Goal: Task Accomplishment & Management: Complete application form

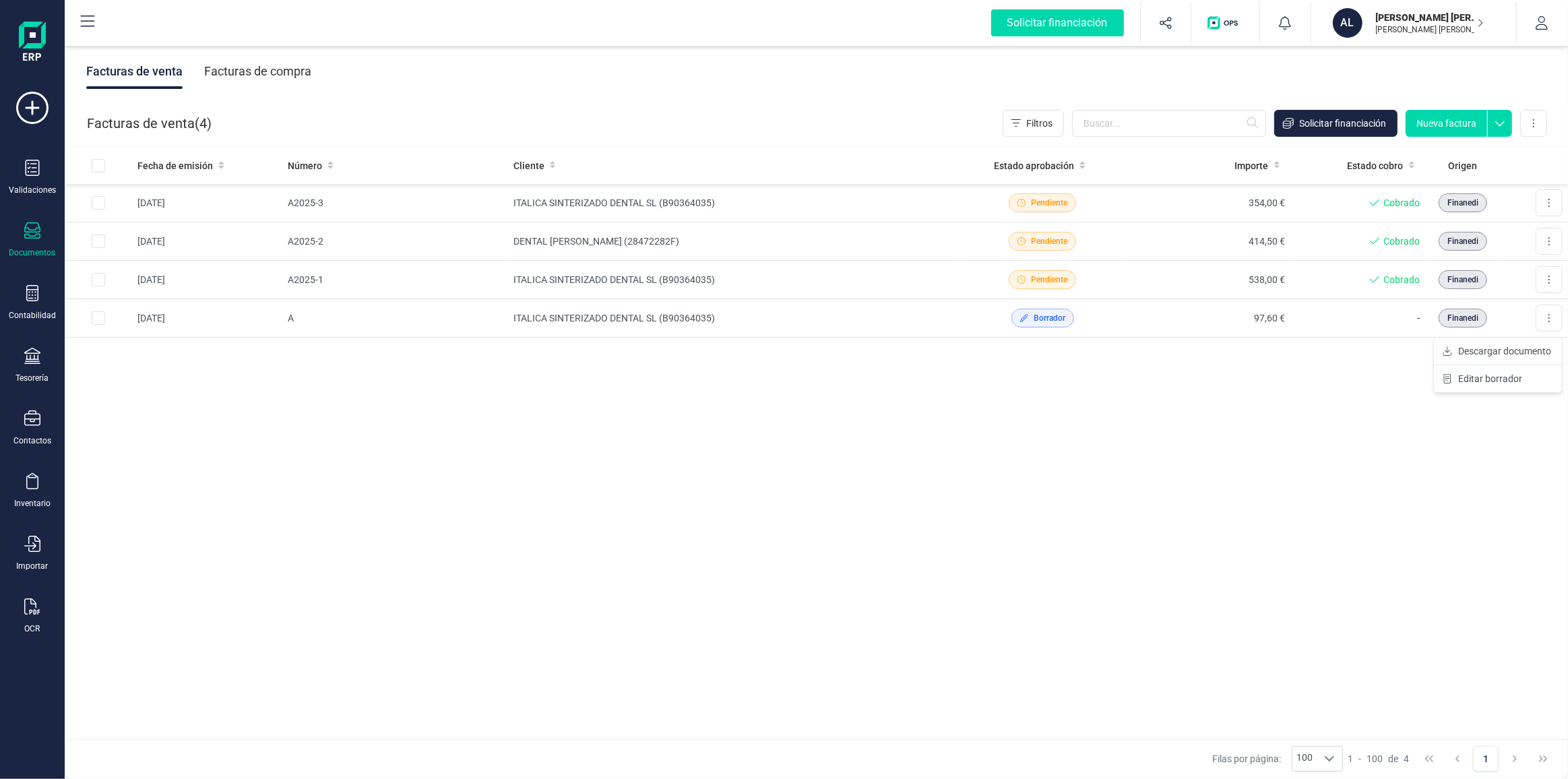
click at [31, 229] on icon at bounding box center [32, 231] width 16 height 16
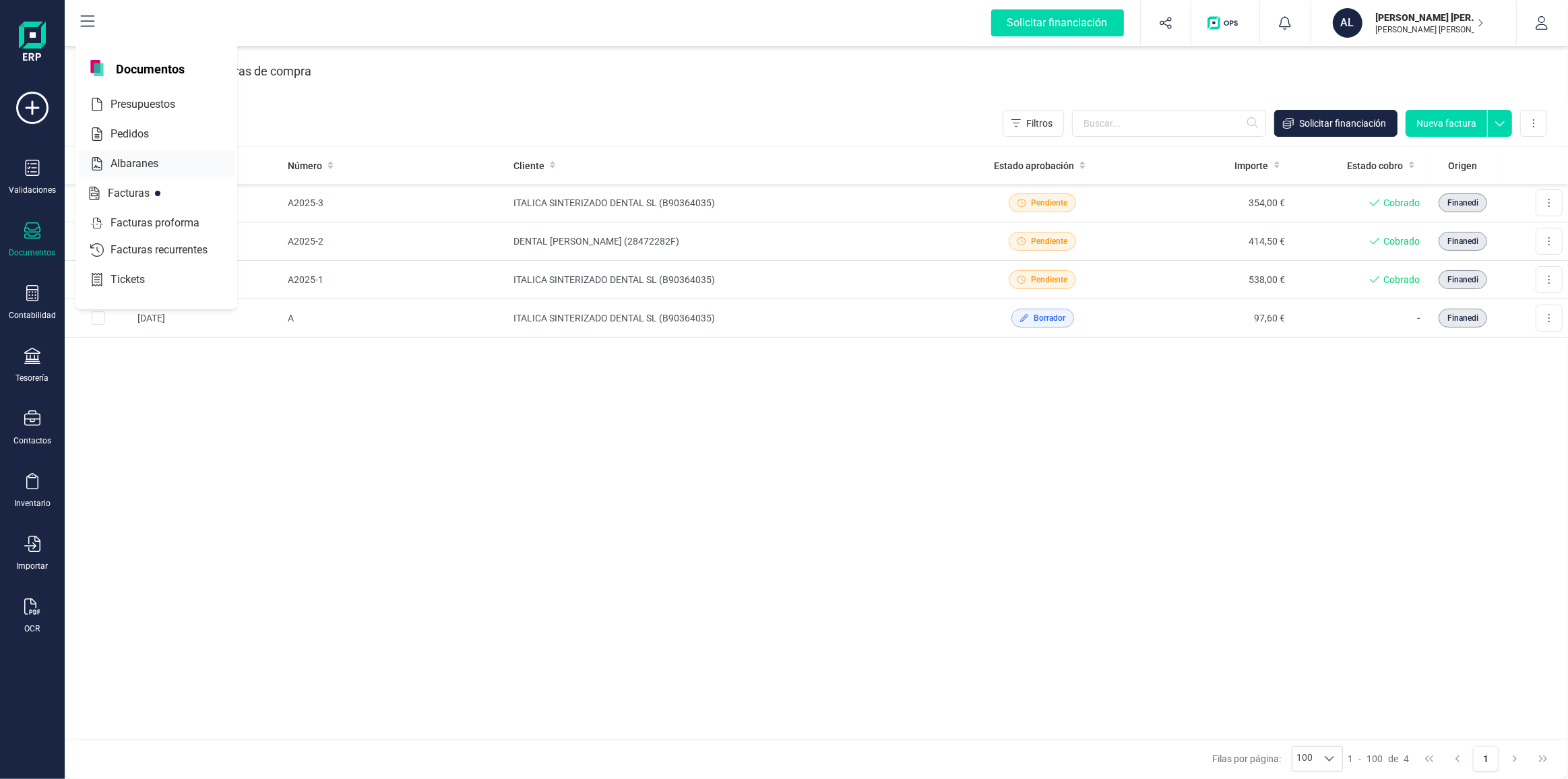
click at [147, 166] on span "Albaranes" at bounding box center [144, 164] width 78 height 16
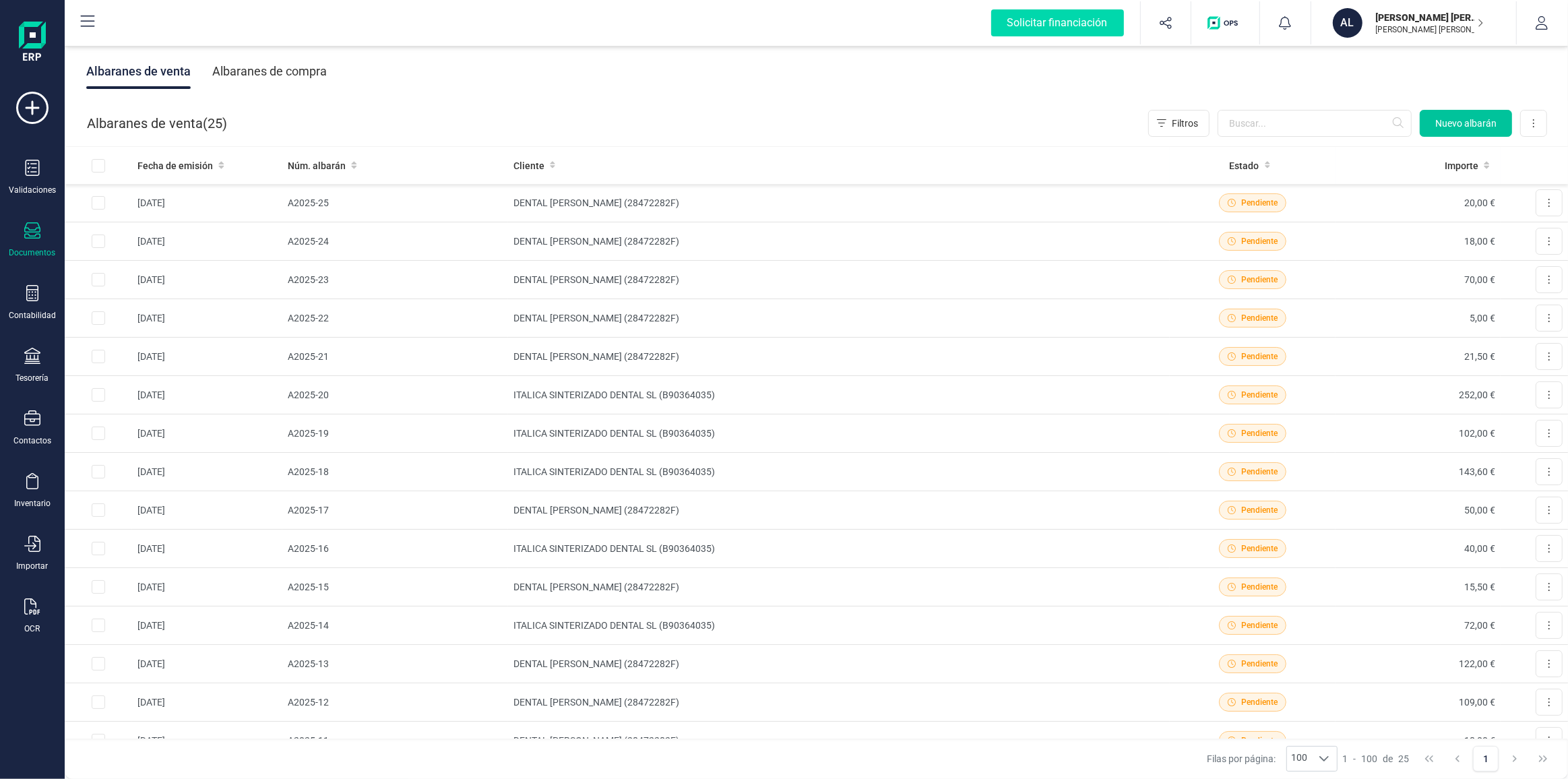
click at [1455, 125] on span "Nuevo albarán" at bounding box center [1466, 123] width 61 height 13
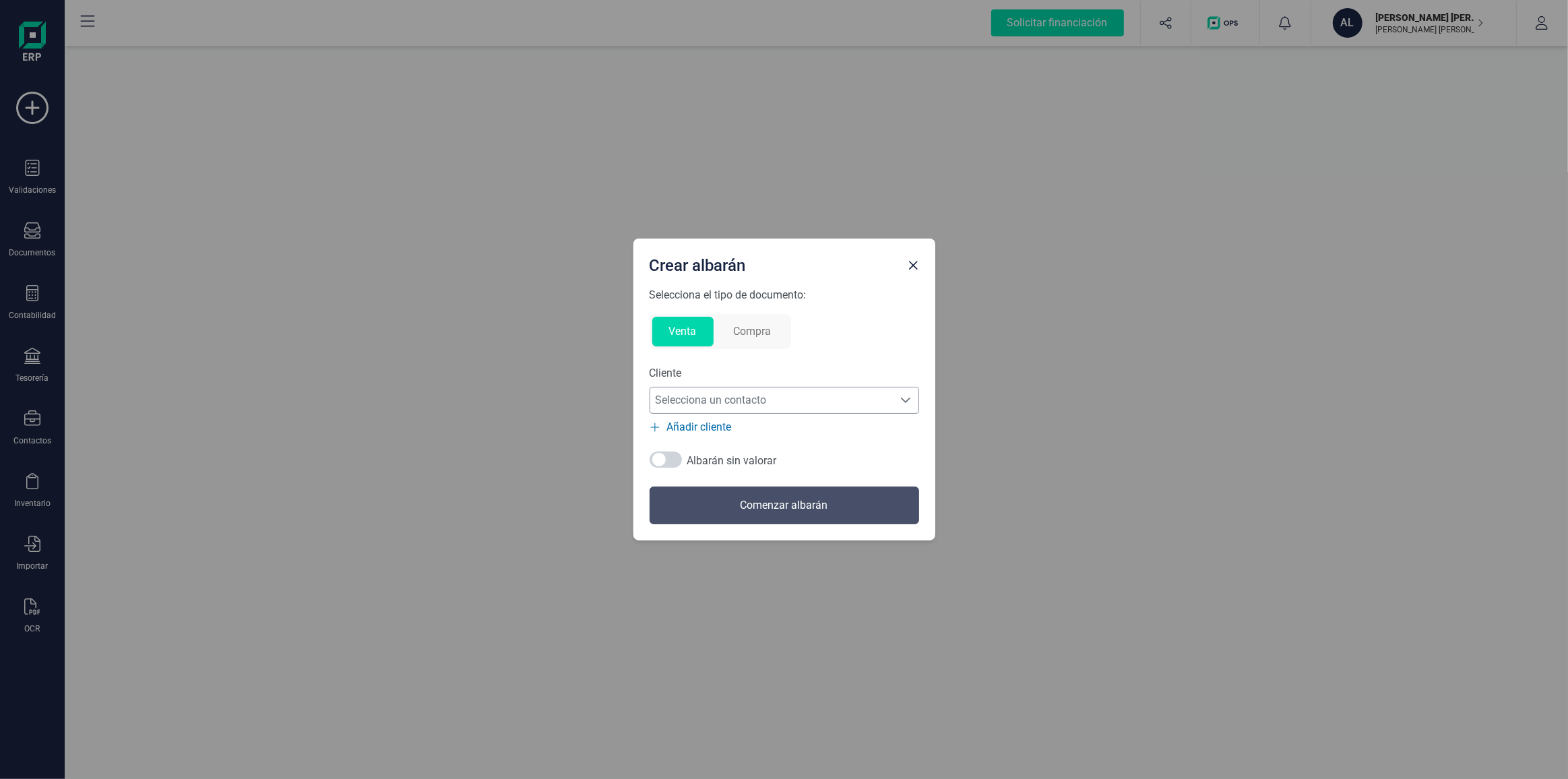
click at [713, 396] on span "Selecciona un contacto" at bounding box center [771, 400] width 242 height 27
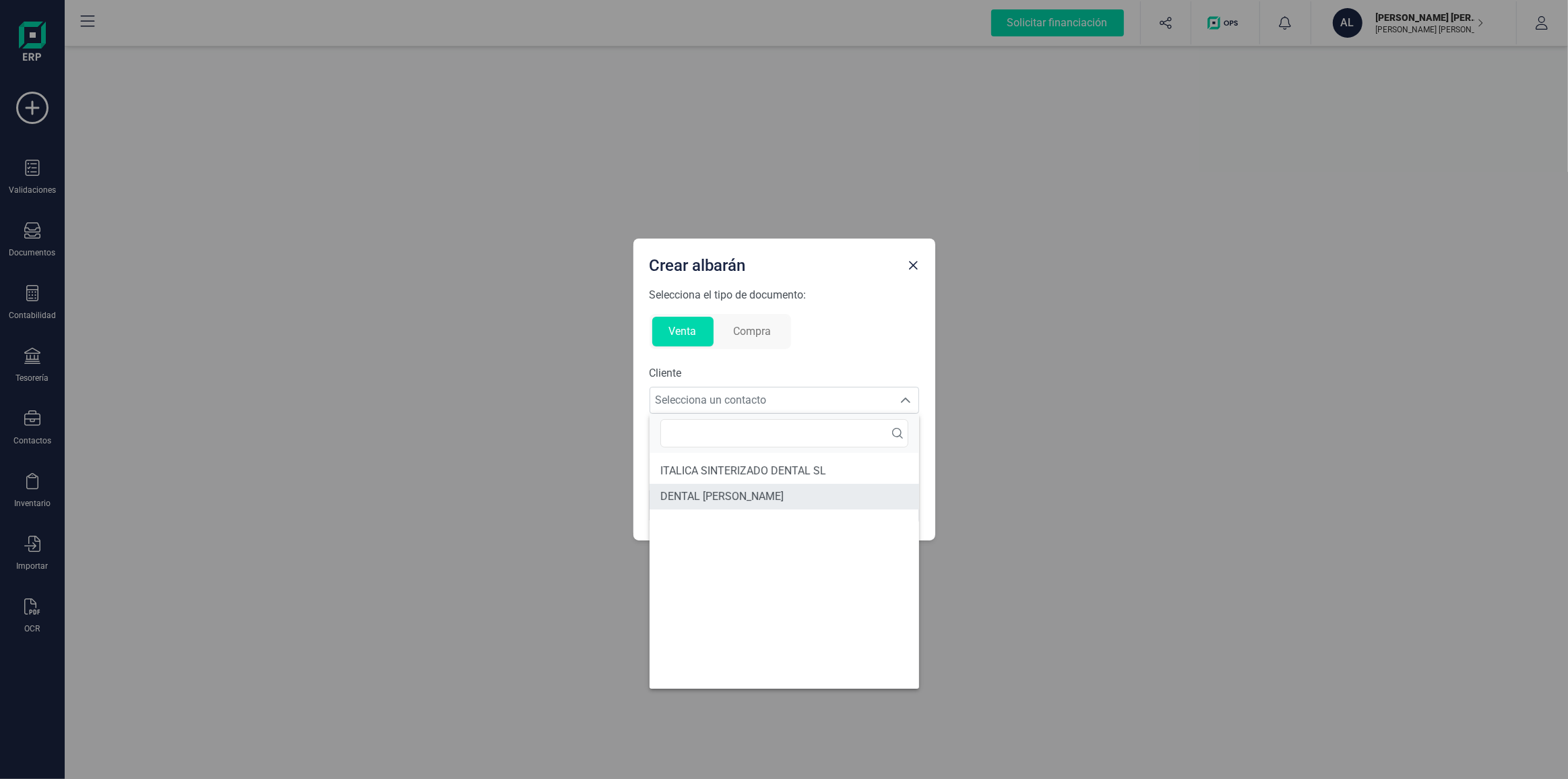
click at [709, 498] on span "DENTAL [PERSON_NAME]" at bounding box center [723, 496] width 124 height 16
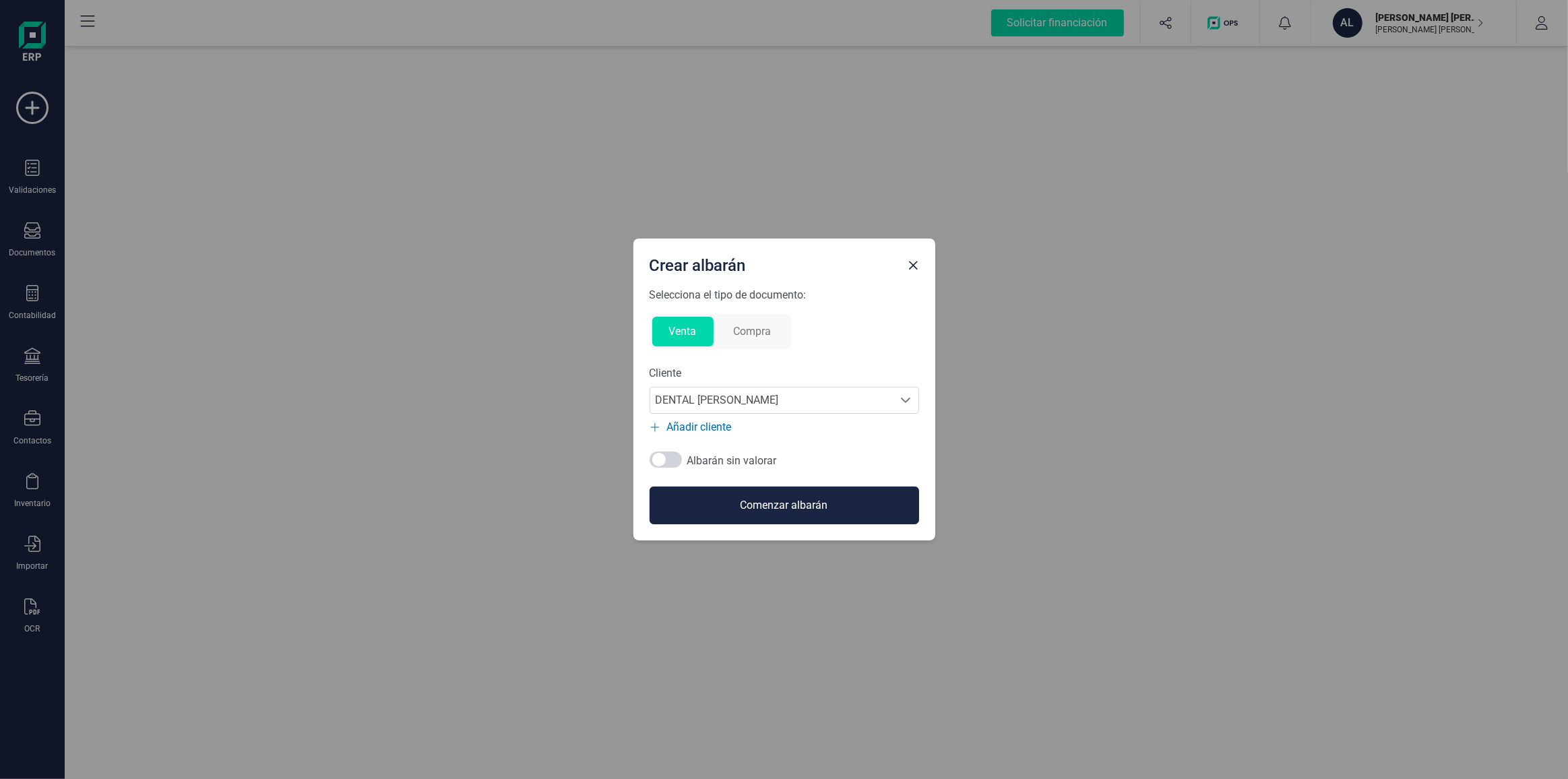
click at [750, 504] on button "Comenzar albarán" at bounding box center [784, 505] width 270 height 38
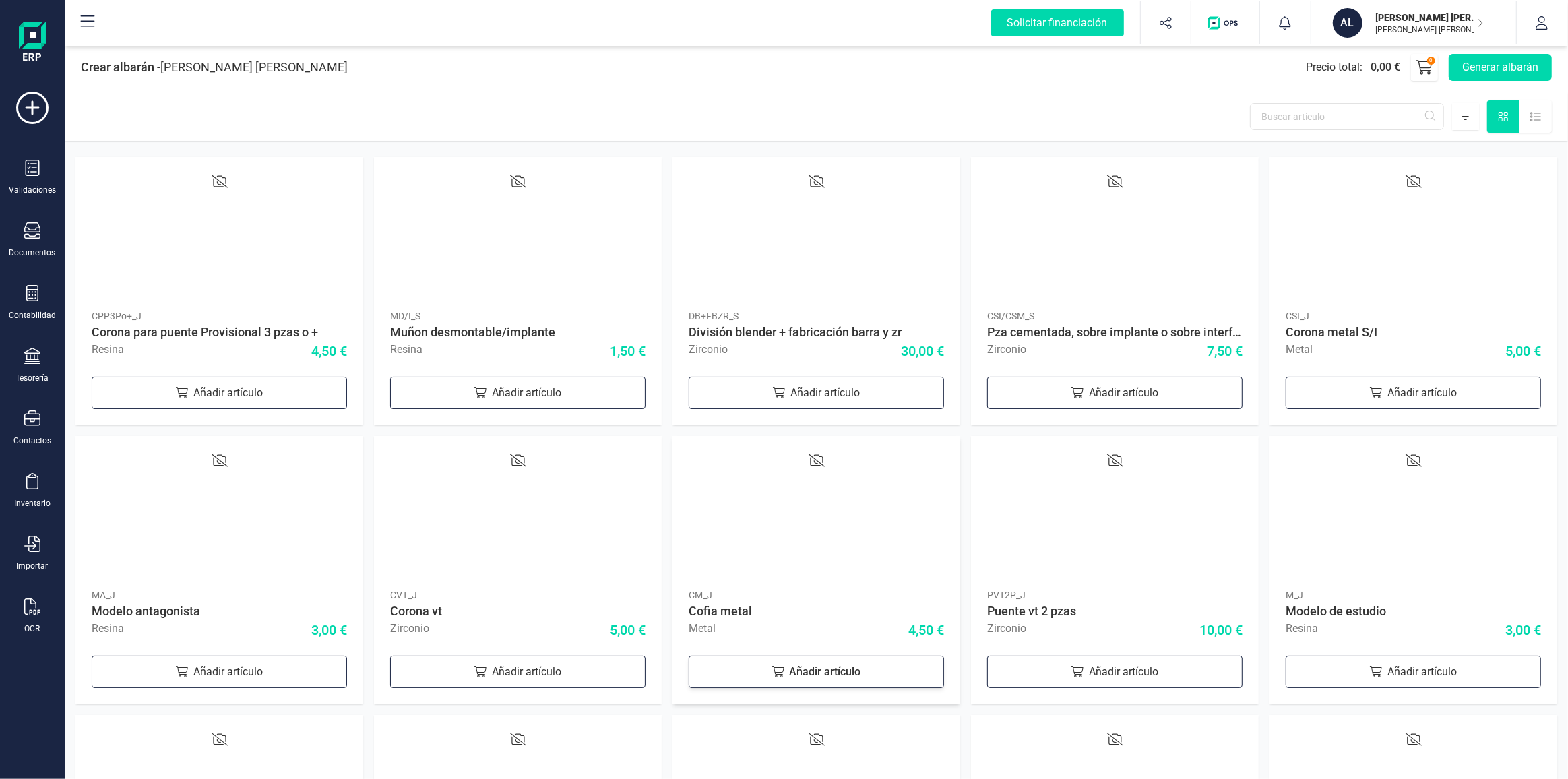
click at [838, 679] on div "Añadir artículo" at bounding box center [817, 671] width 256 height 32
drag, startPoint x: 843, startPoint y: 664, endPoint x: 796, endPoint y: 664, distance: 47.0
click at [796, 664] on input "1" at bounding box center [817, 669] width 128 height 28
type input "9"
click at [445, 664] on div "Añadir artículo" at bounding box center [518, 671] width 256 height 32
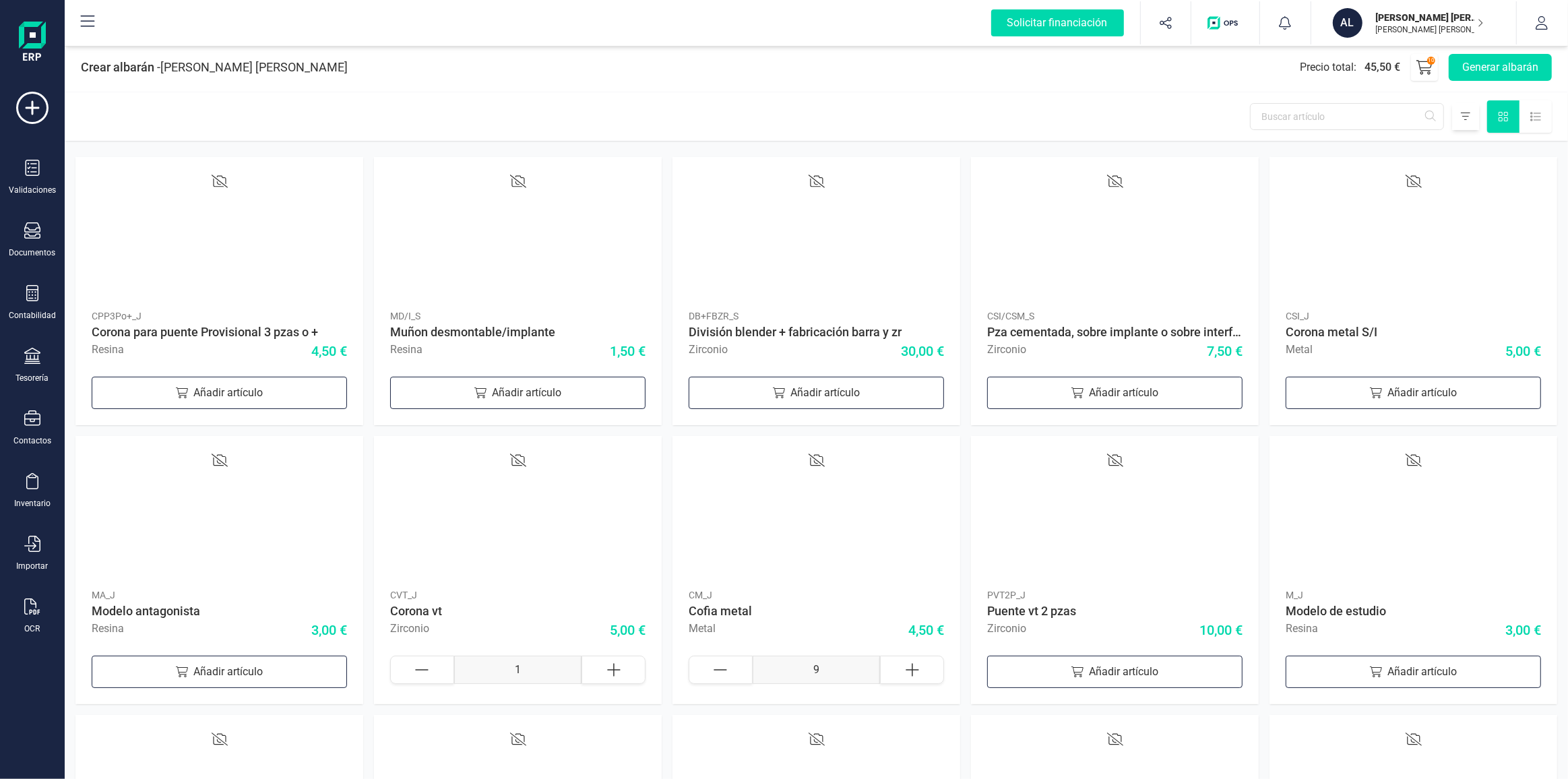
click at [1470, 114] on icon at bounding box center [1465, 116] width 9 height 11
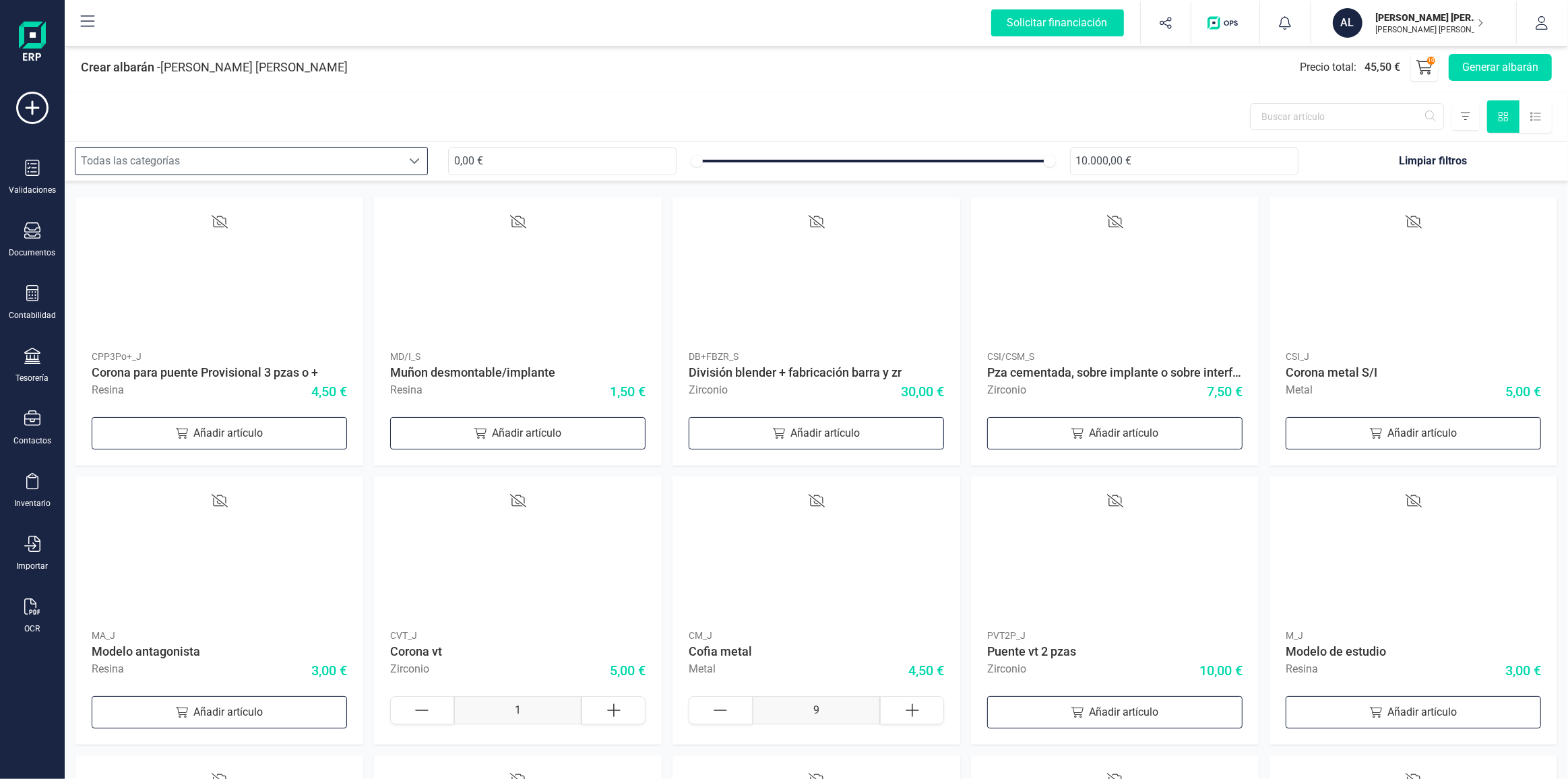
click at [233, 152] on div "Todas las categorías" at bounding box center [238, 161] width 326 height 27
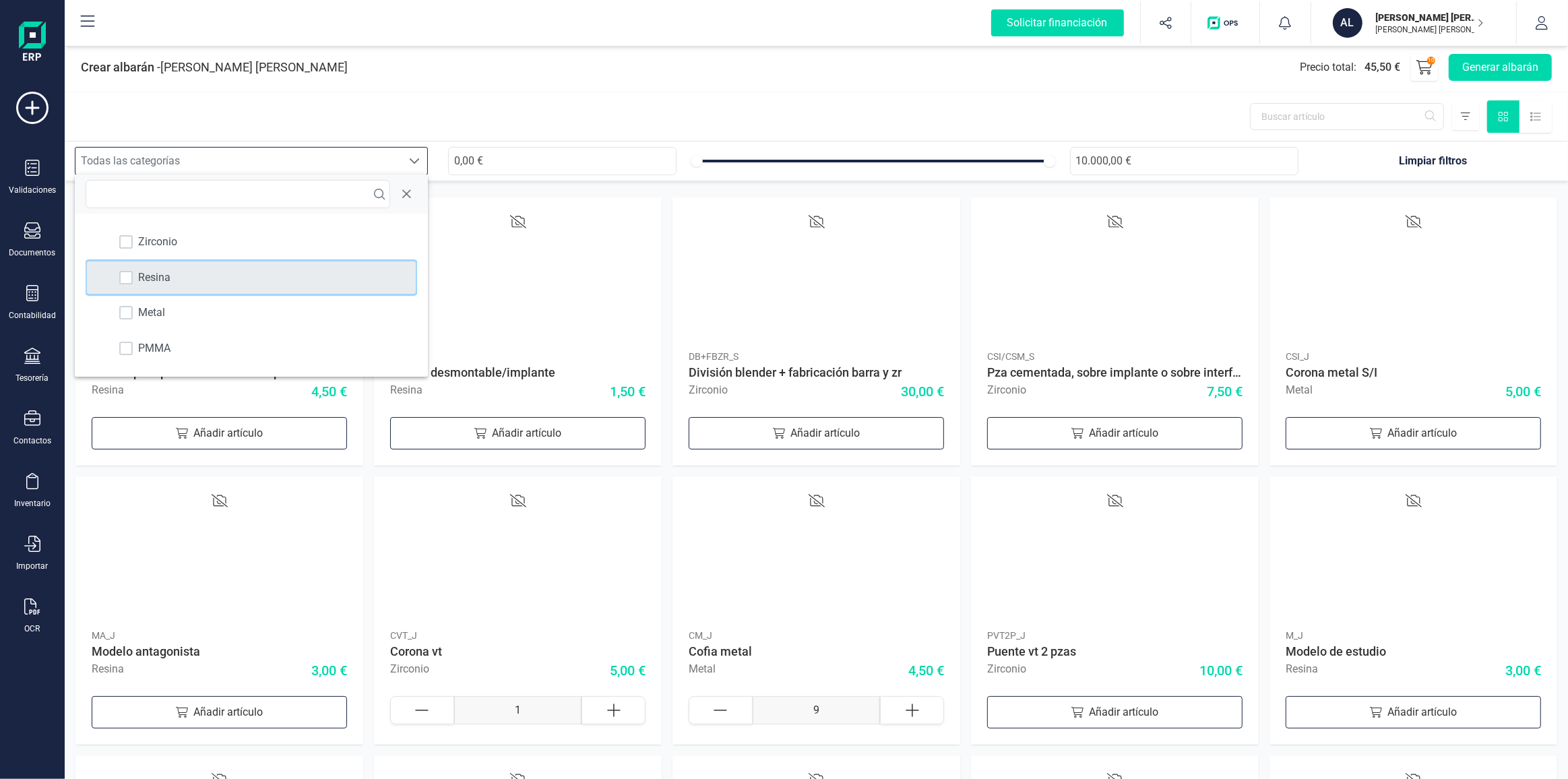
click at [165, 282] on span "Resina" at bounding box center [154, 278] width 32 height 16
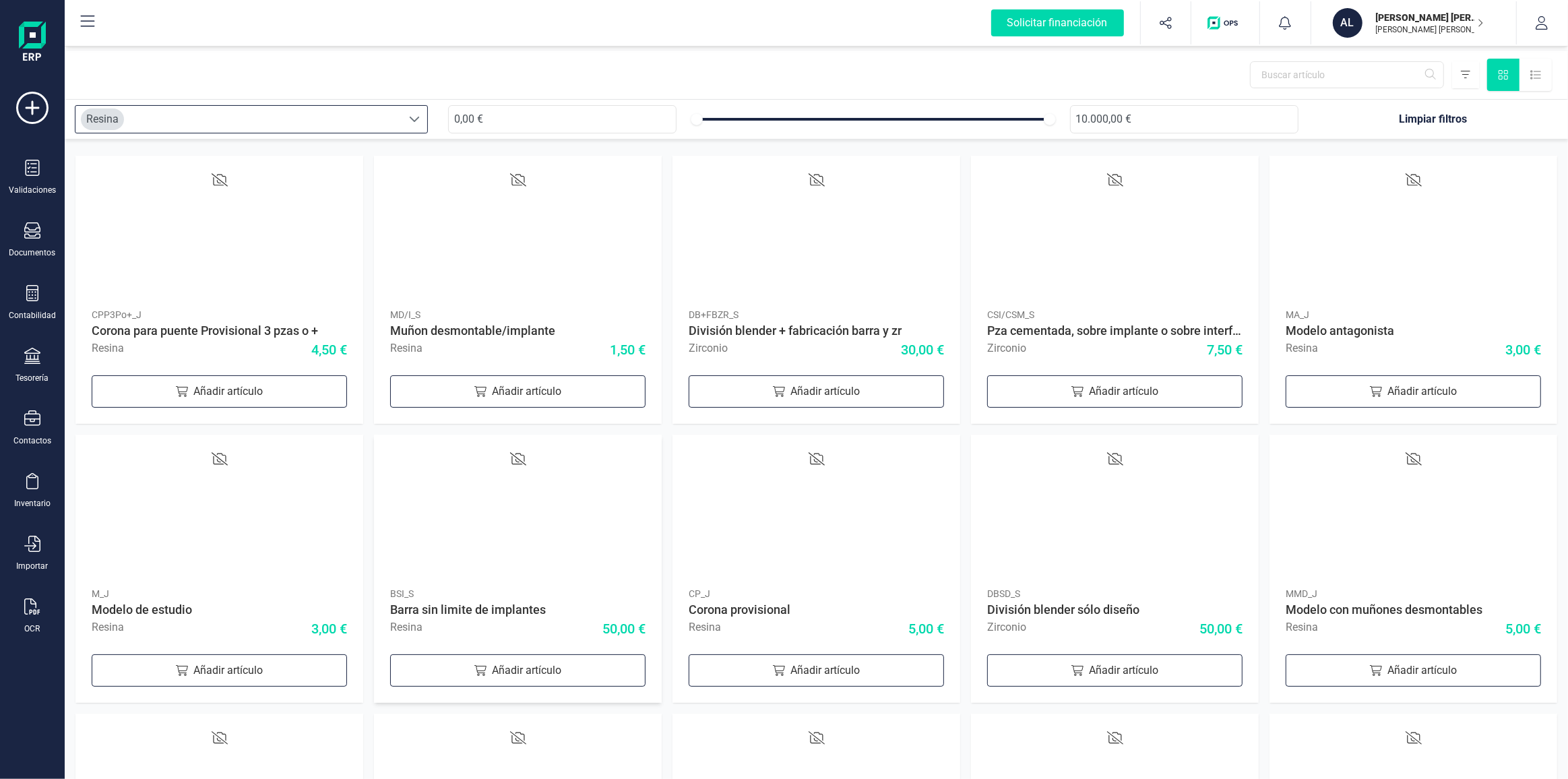
scroll to position [61, 0]
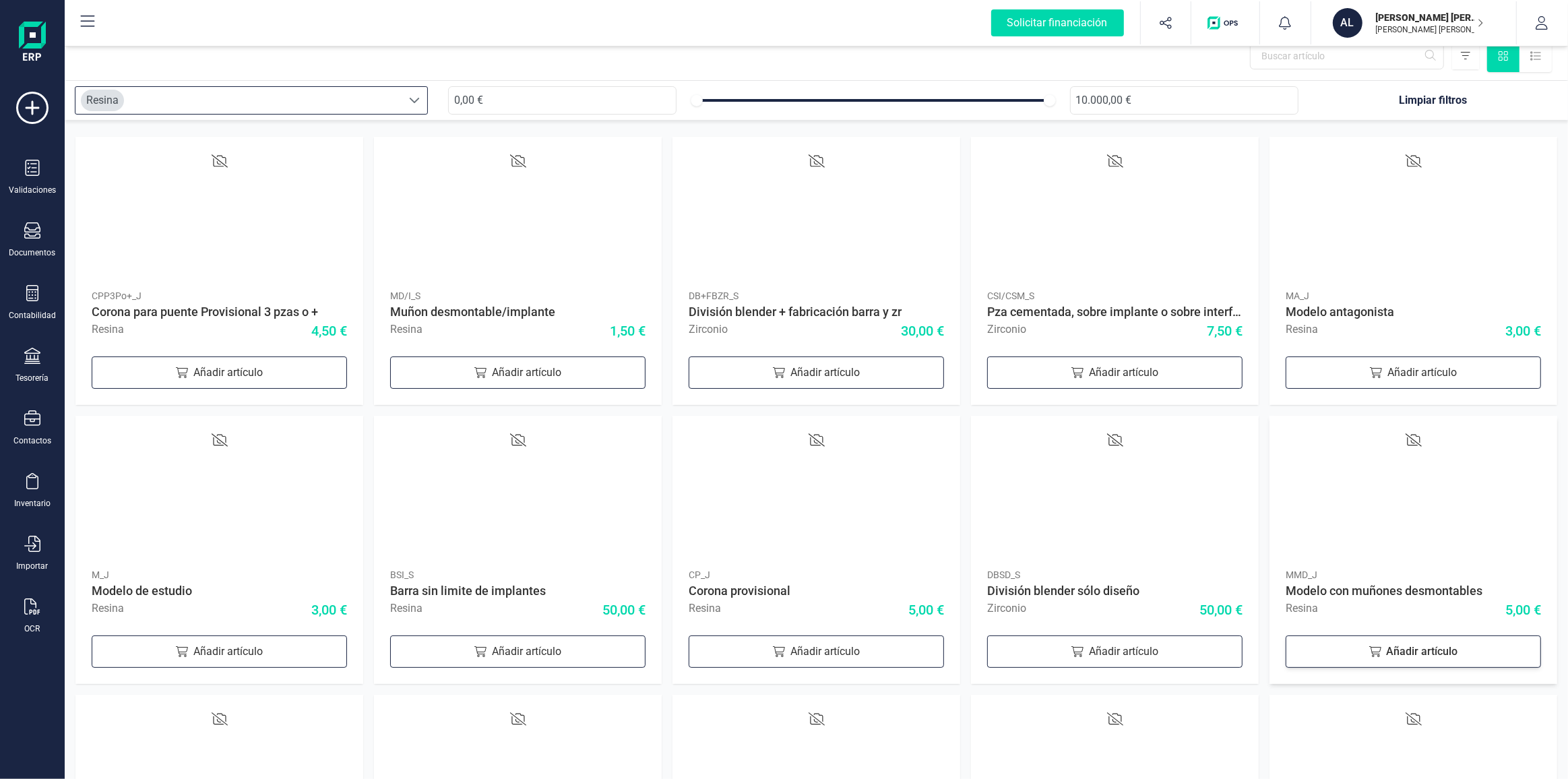
click at [1350, 650] on div "Añadir artículo" at bounding box center [1414, 651] width 256 height 32
click at [1513, 650] on icon at bounding box center [1509, 650] width 16 height 16
type input "2"
click at [1406, 378] on div "Añadir artículo" at bounding box center [1414, 372] width 256 height 32
click at [1500, 369] on div at bounding box center [1509, 370] width 64 height 28
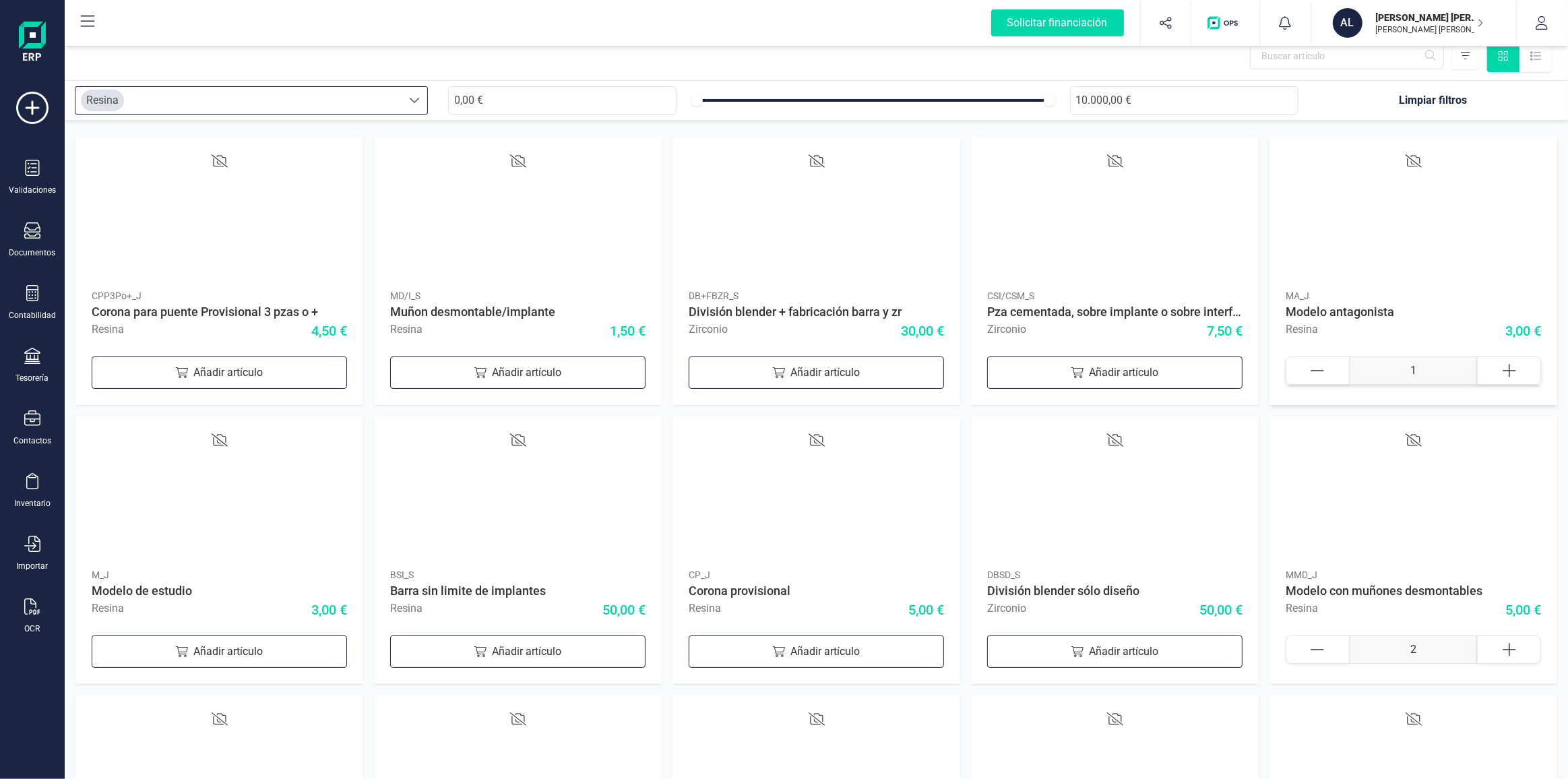
type input "2"
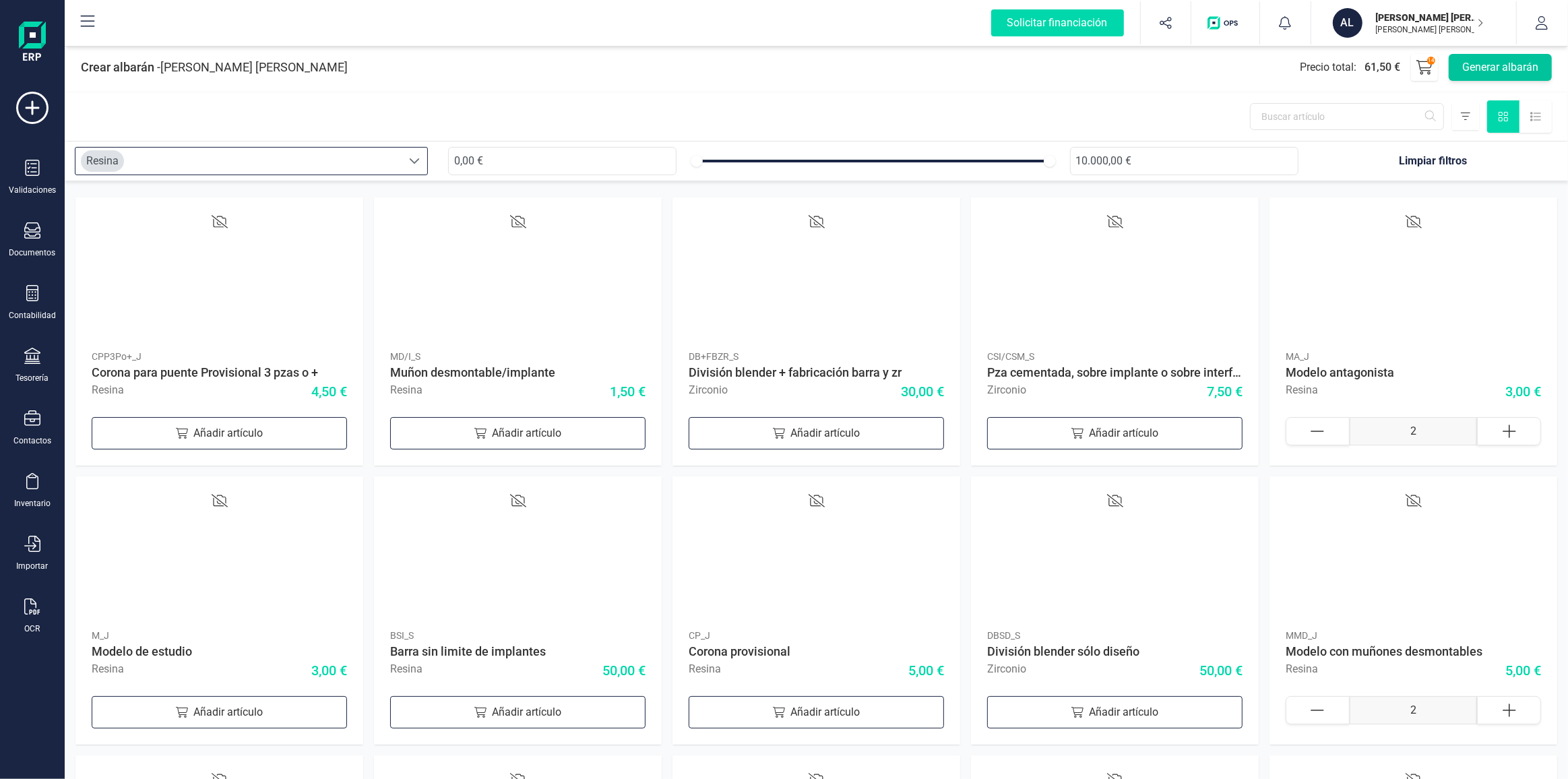
click at [1490, 65] on button "Generar albarán" at bounding box center [1500, 67] width 103 height 27
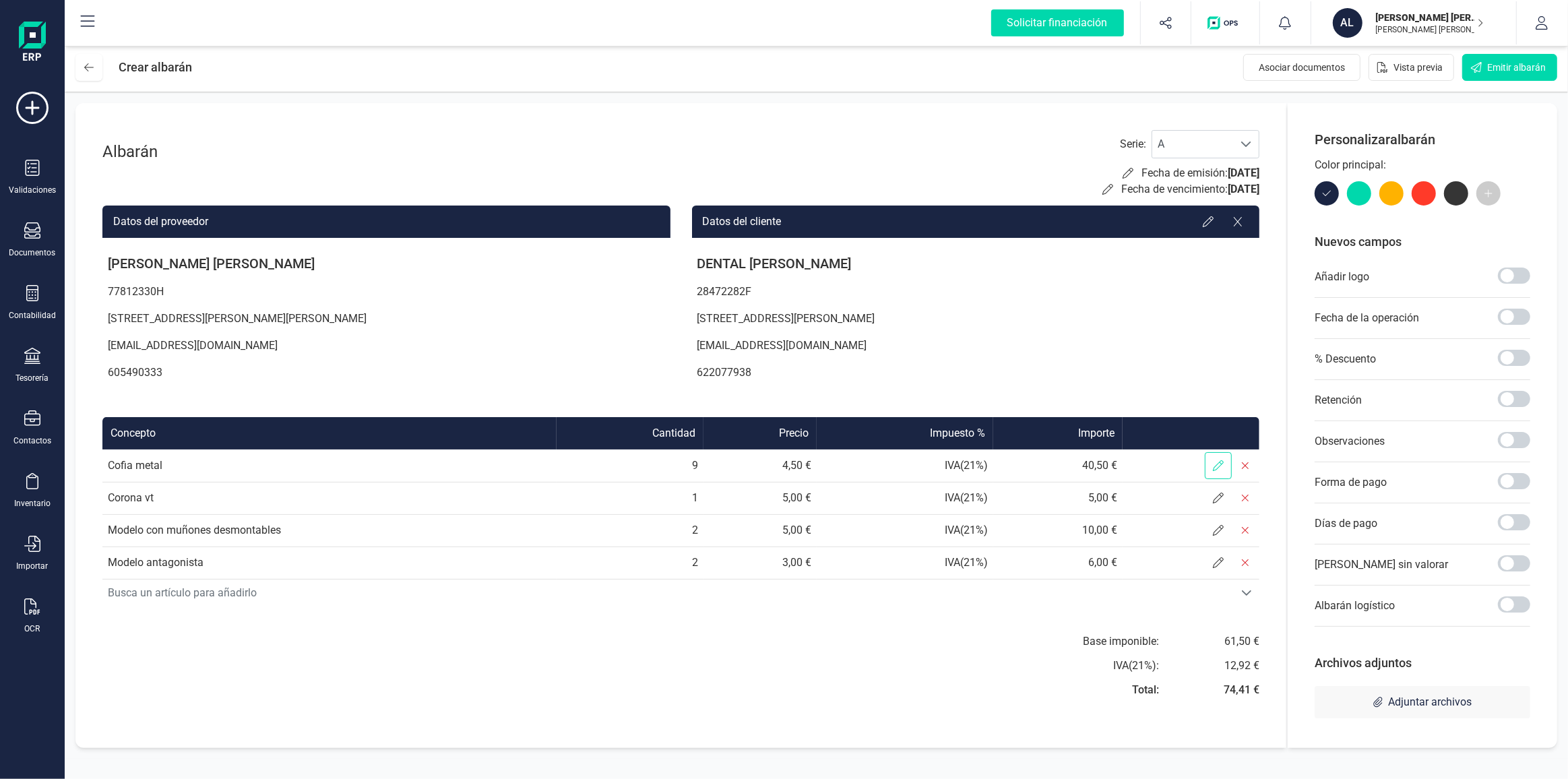
click at [1223, 462] on icon at bounding box center [1218, 465] width 11 height 11
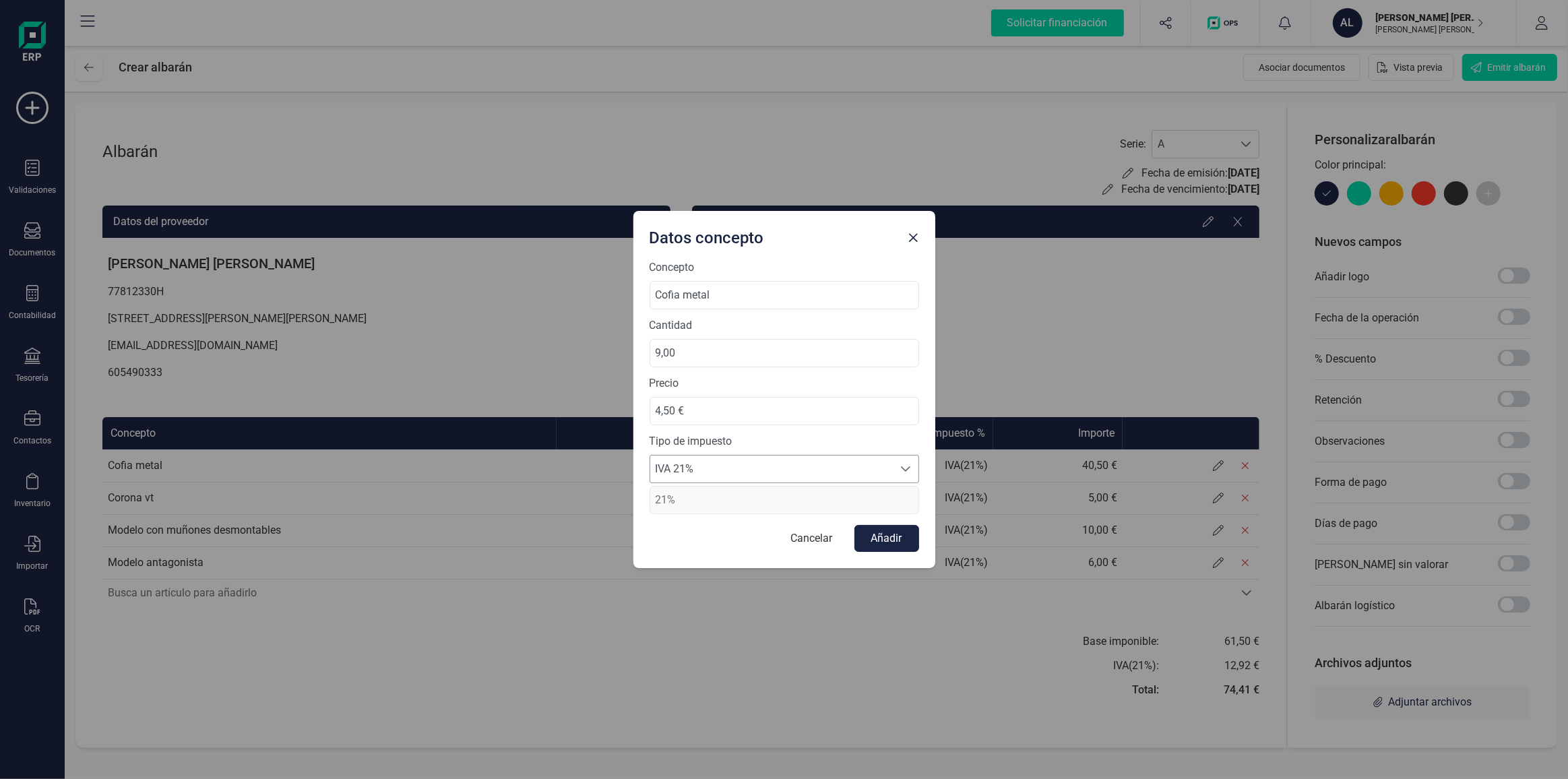
click at [756, 466] on span "IVA 21%" at bounding box center [771, 468] width 242 height 27
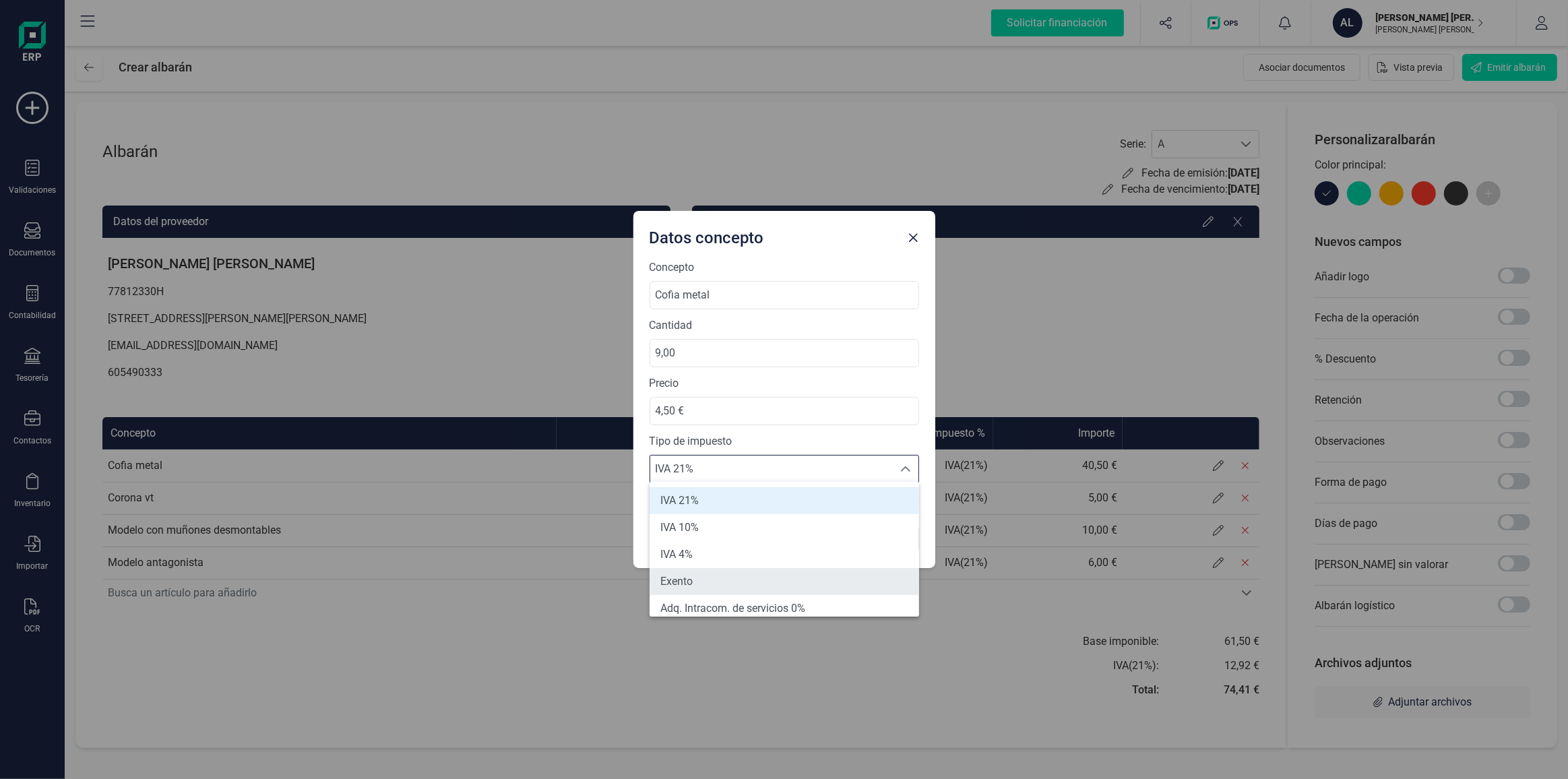
click at [728, 570] on li "Exento" at bounding box center [784, 581] width 270 height 27
type input "0%"
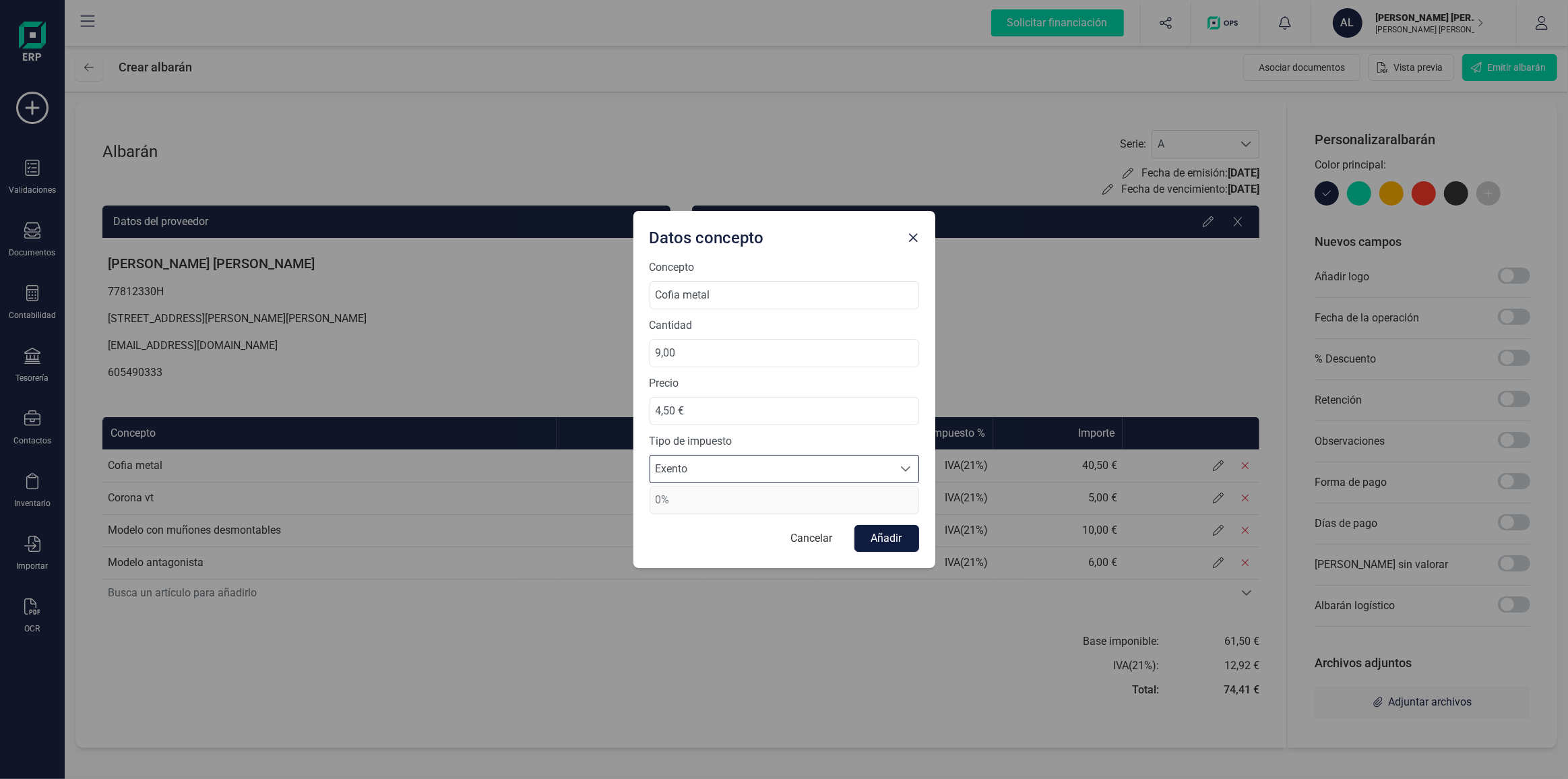
click at [864, 539] on button "Añadir" at bounding box center [887, 538] width 64 height 27
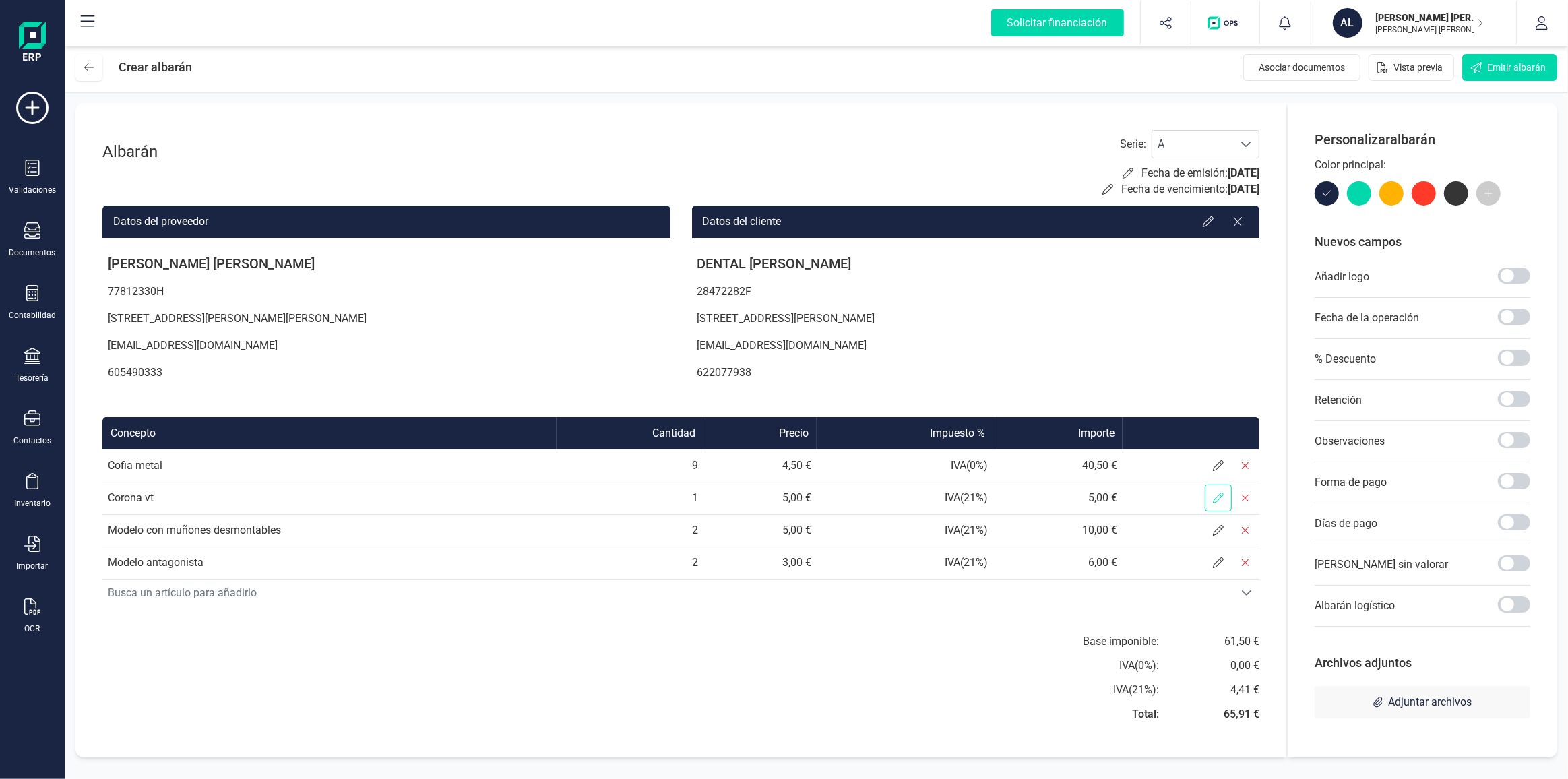
click at [1219, 495] on icon at bounding box center [1218, 497] width 11 height 11
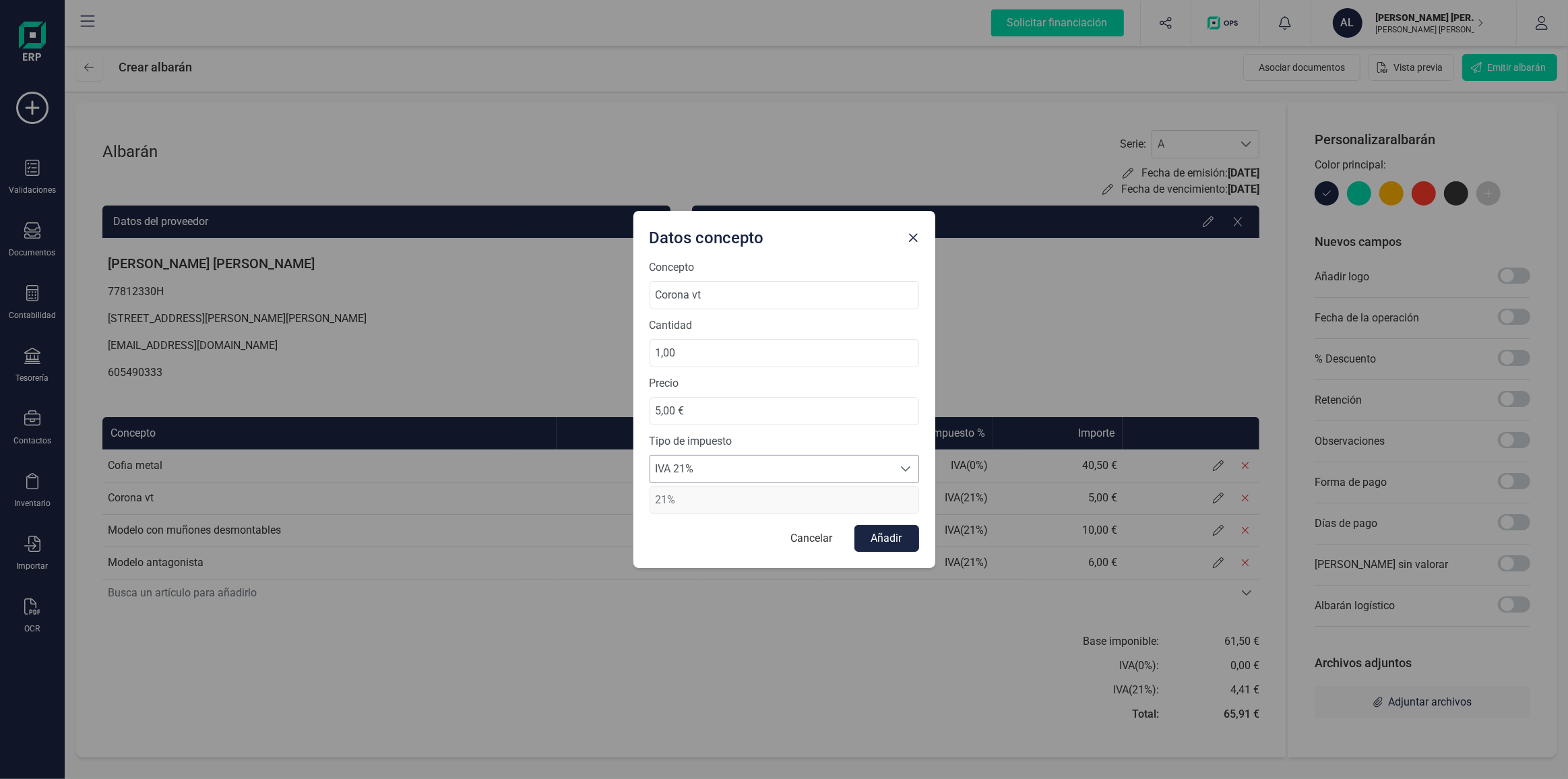
click at [783, 465] on span "IVA 21%" at bounding box center [771, 468] width 242 height 27
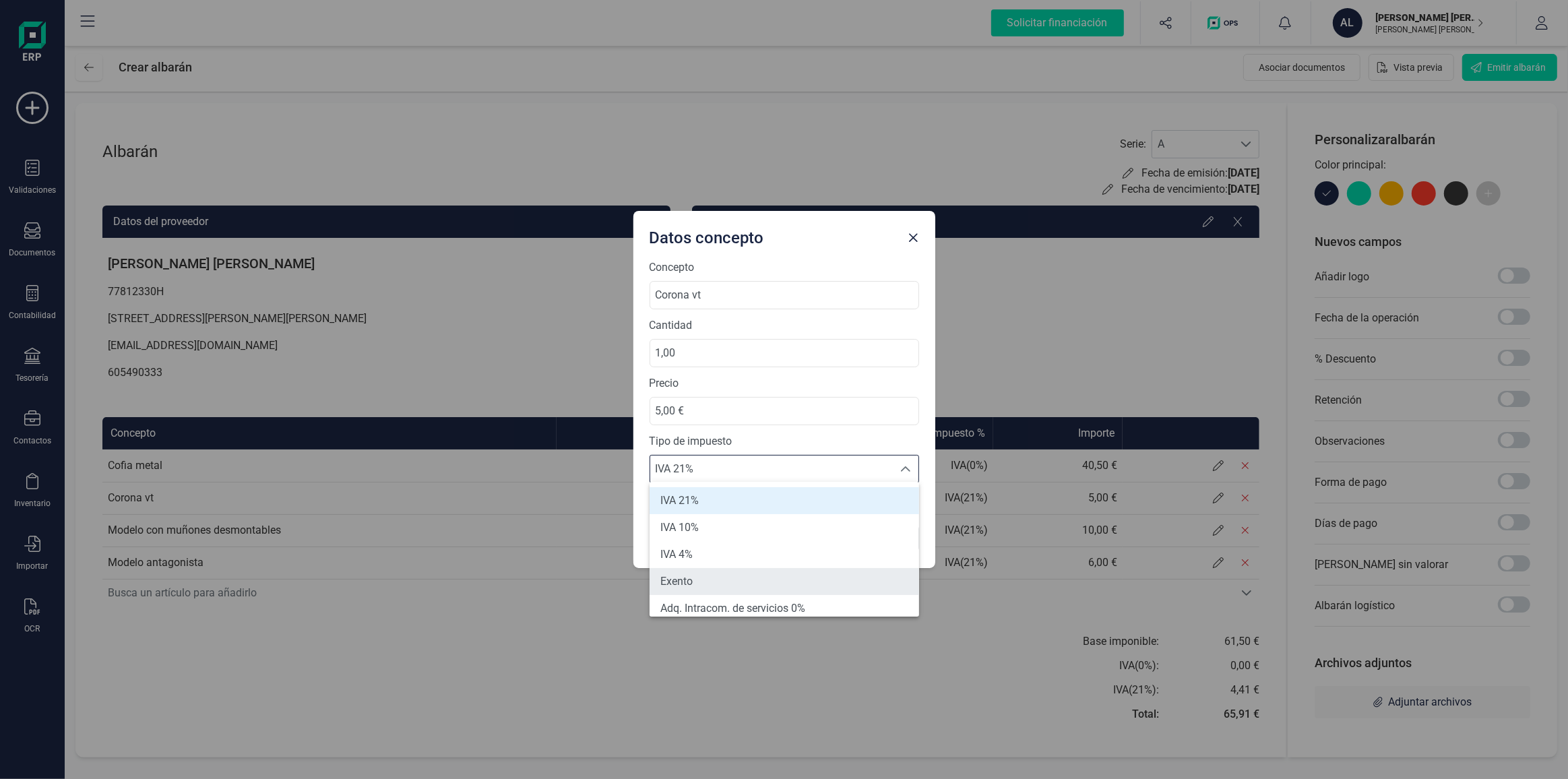
click at [713, 573] on li "Exento" at bounding box center [784, 581] width 270 height 27
type input "0%"
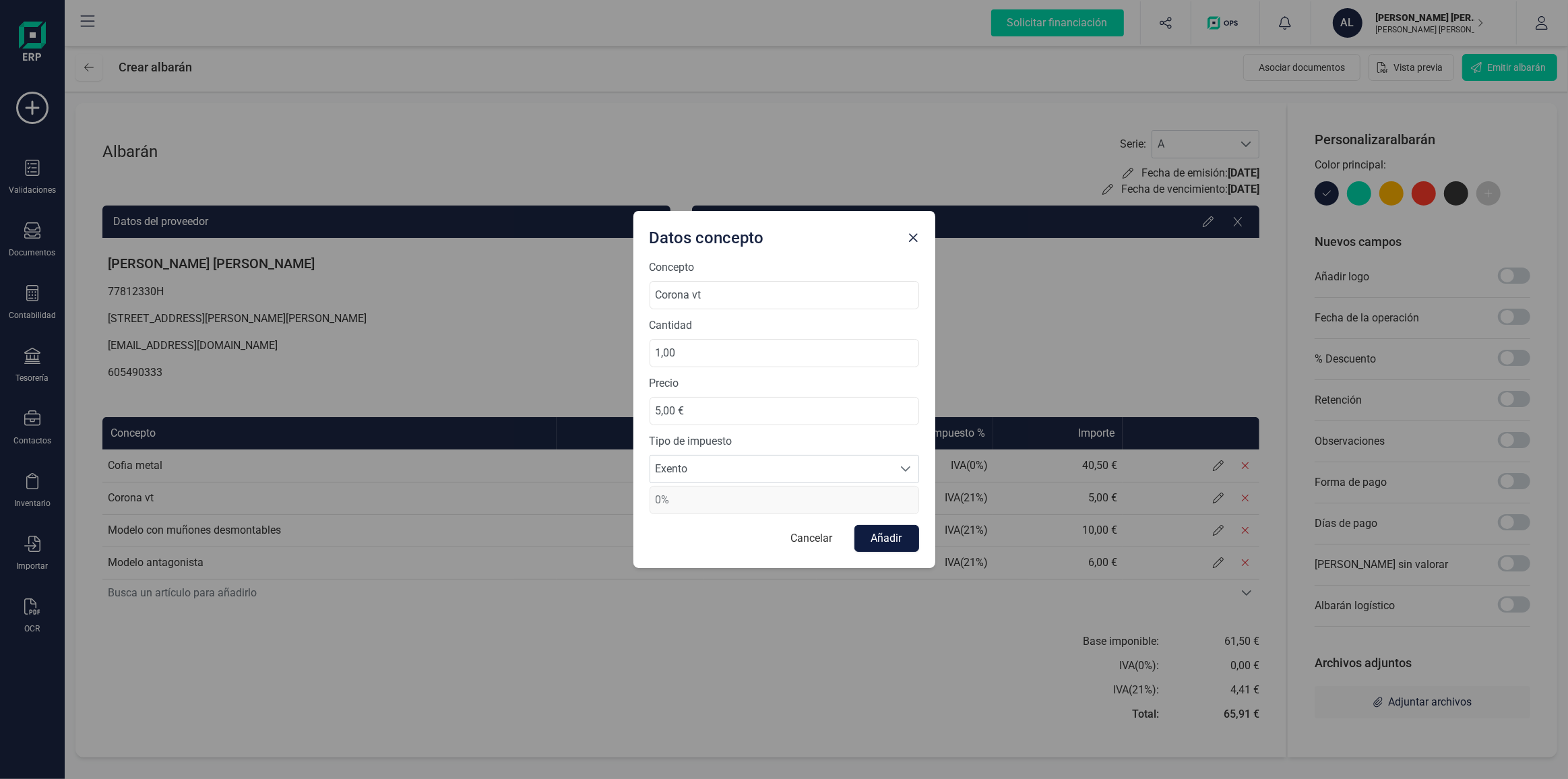
click at [886, 533] on button "Añadir" at bounding box center [887, 538] width 64 height 27
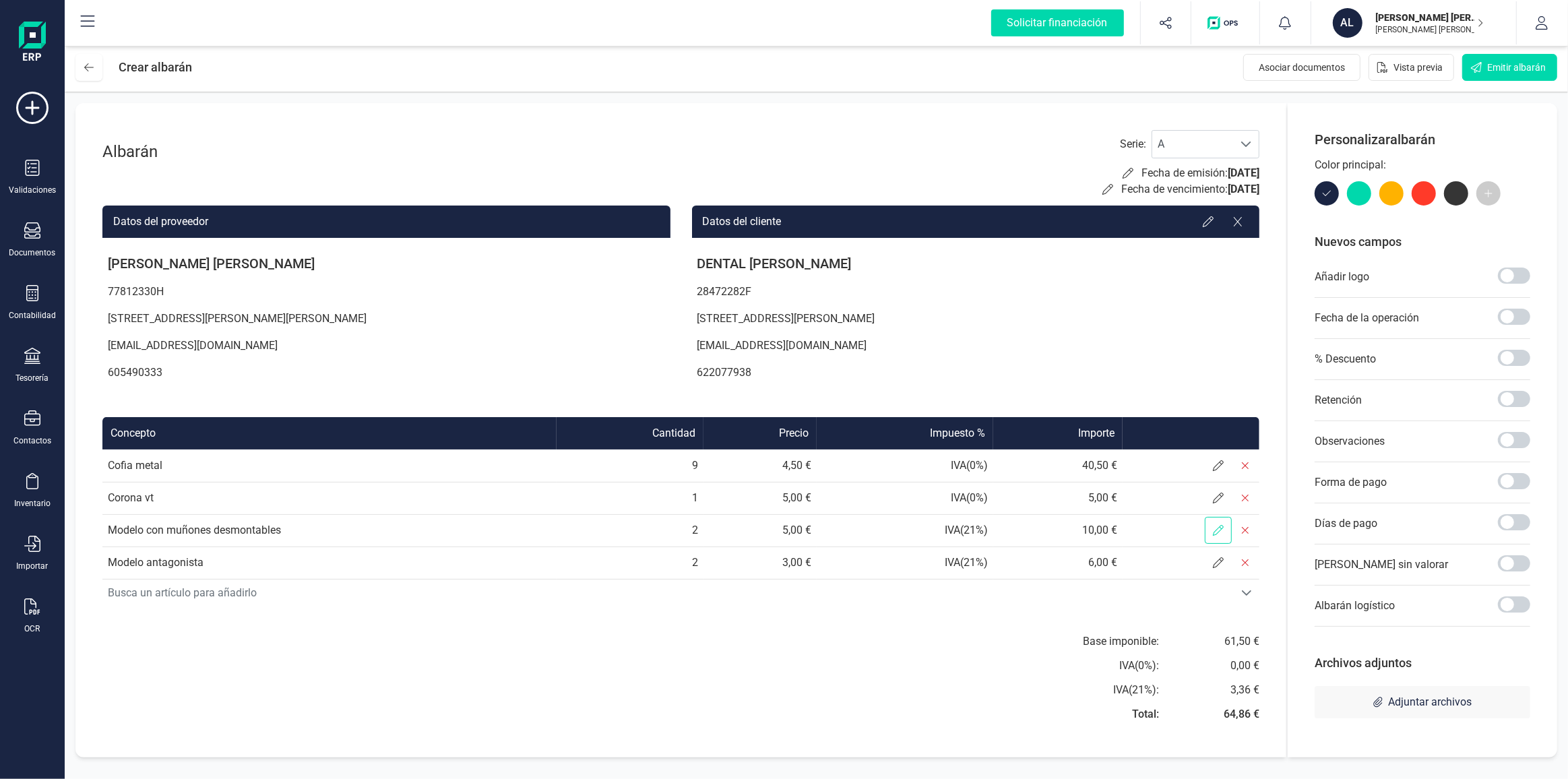
click at [1219, 530] on icon at bounding box center [1218, 530] width 11 height 11
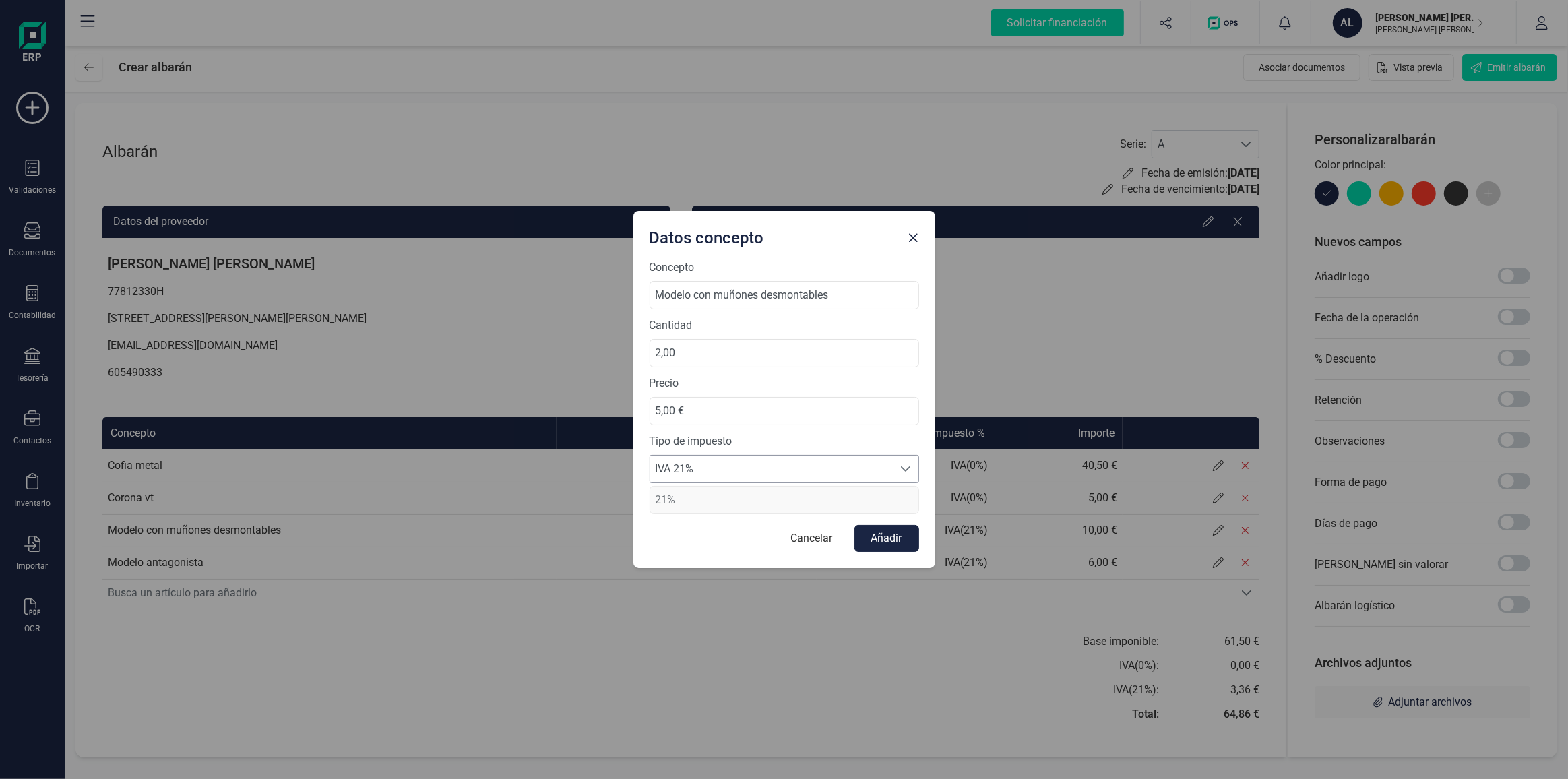
click at [835, 459] on span "IVA 21%" at bounding box center [771, 468] width 242 height 27
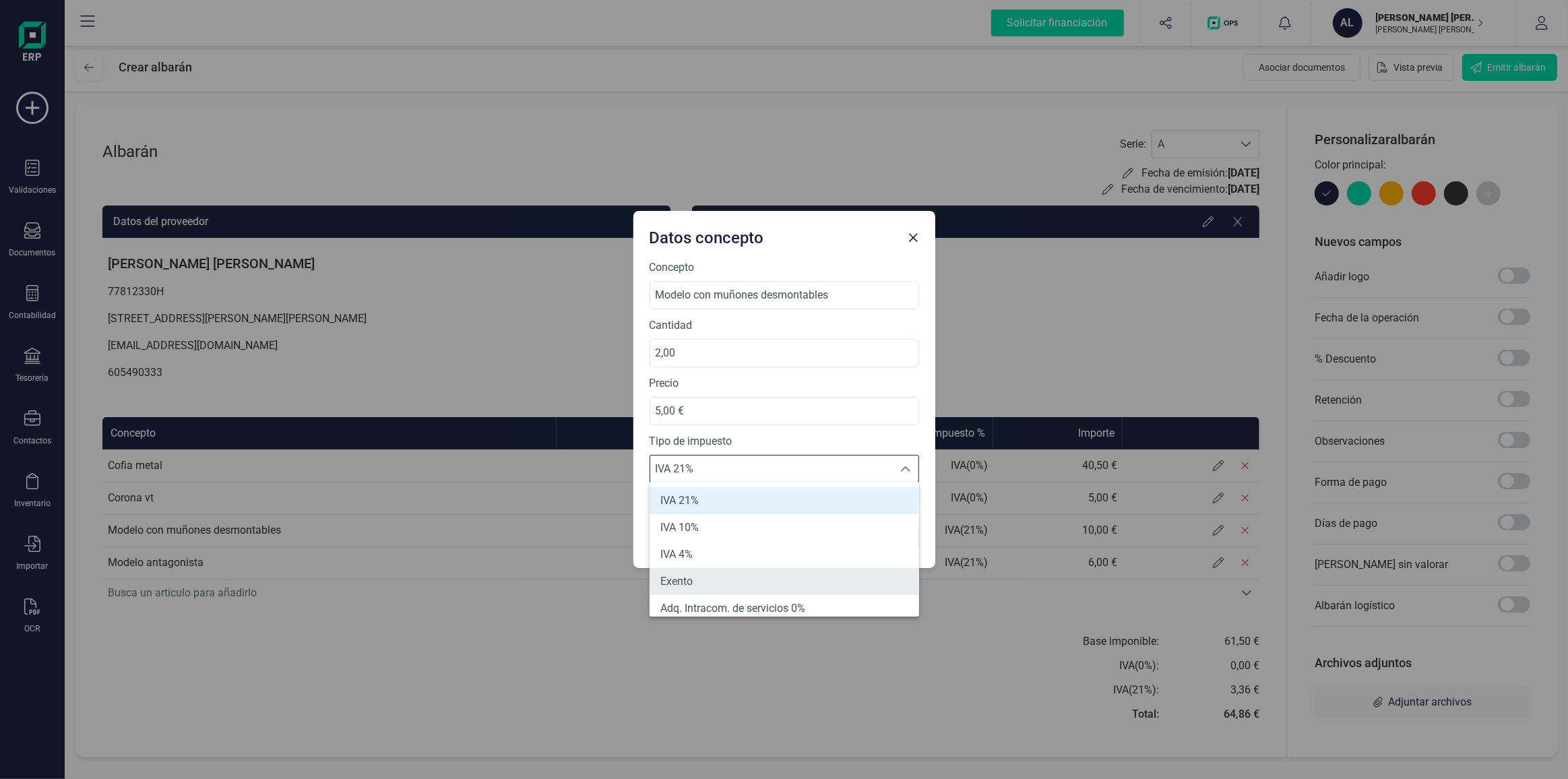
click at [719, 570] on li "Exento" at bounding box center [784, 581] width 270 height 27
type input "0%"
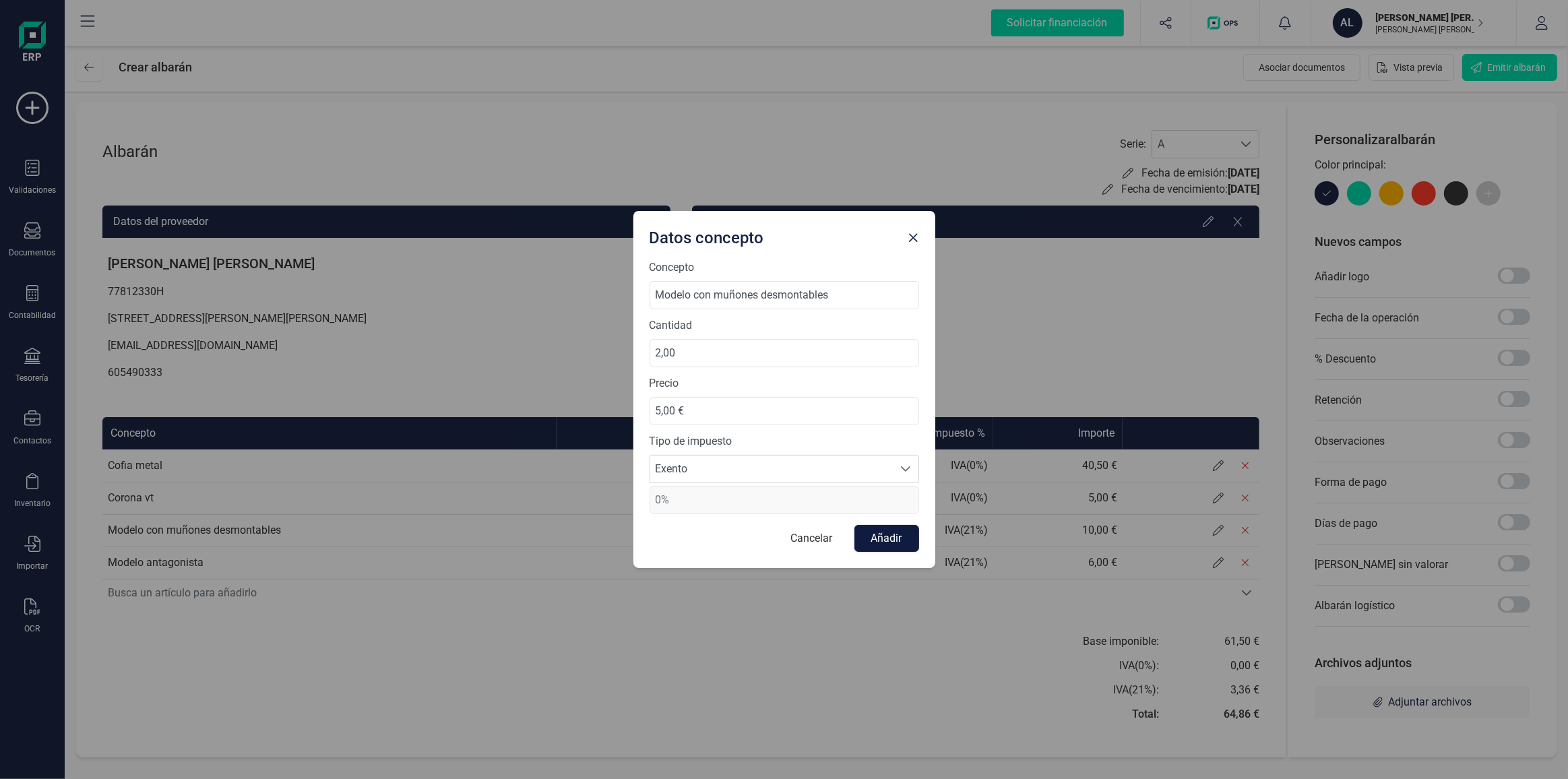
click at [892, 533] on button "Añadir" at bounding box center [887, 538] width 64 height 27
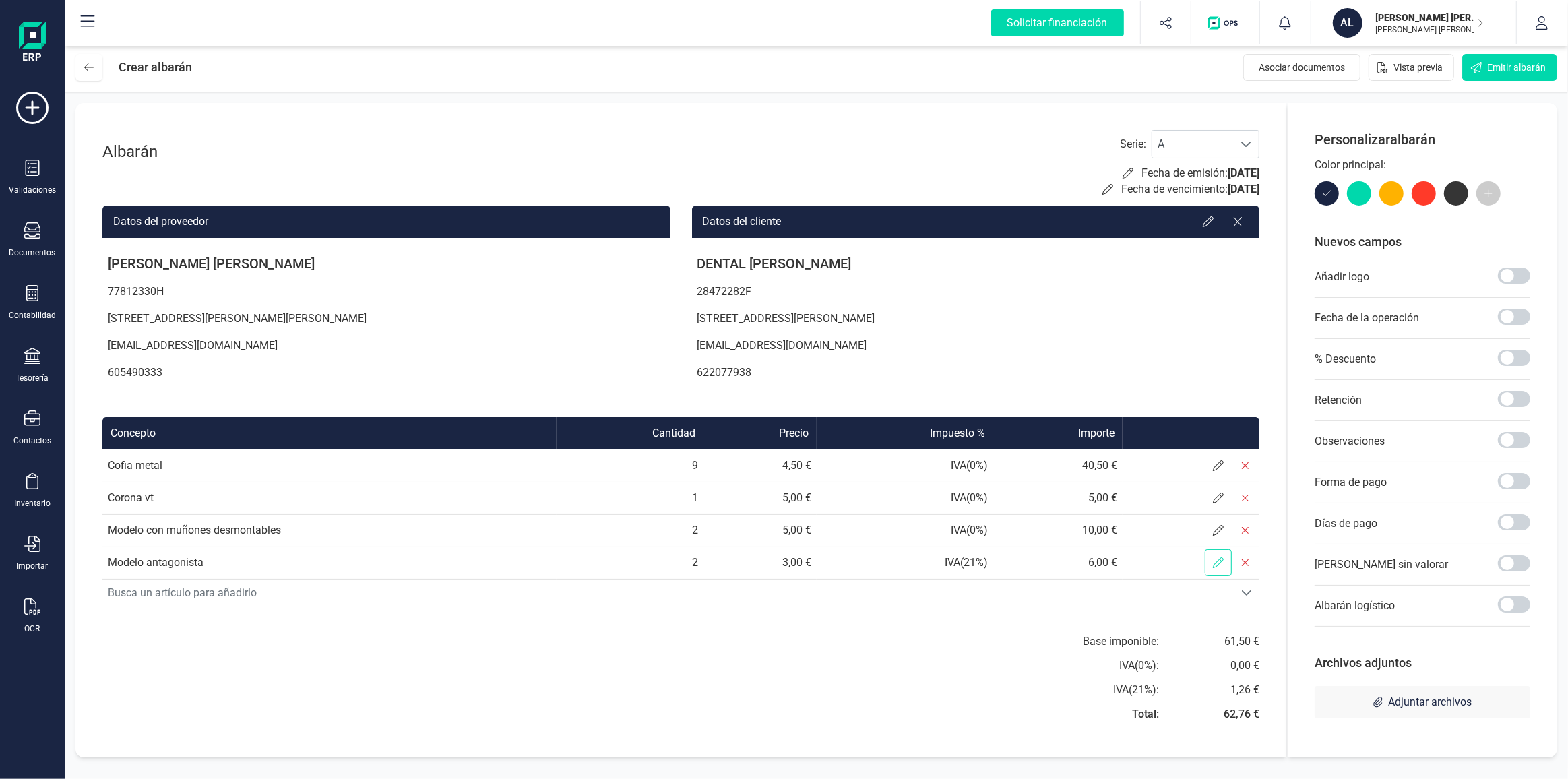
click at [1217, 554] on span at bounding box center [1218, 562] width 27 height 27
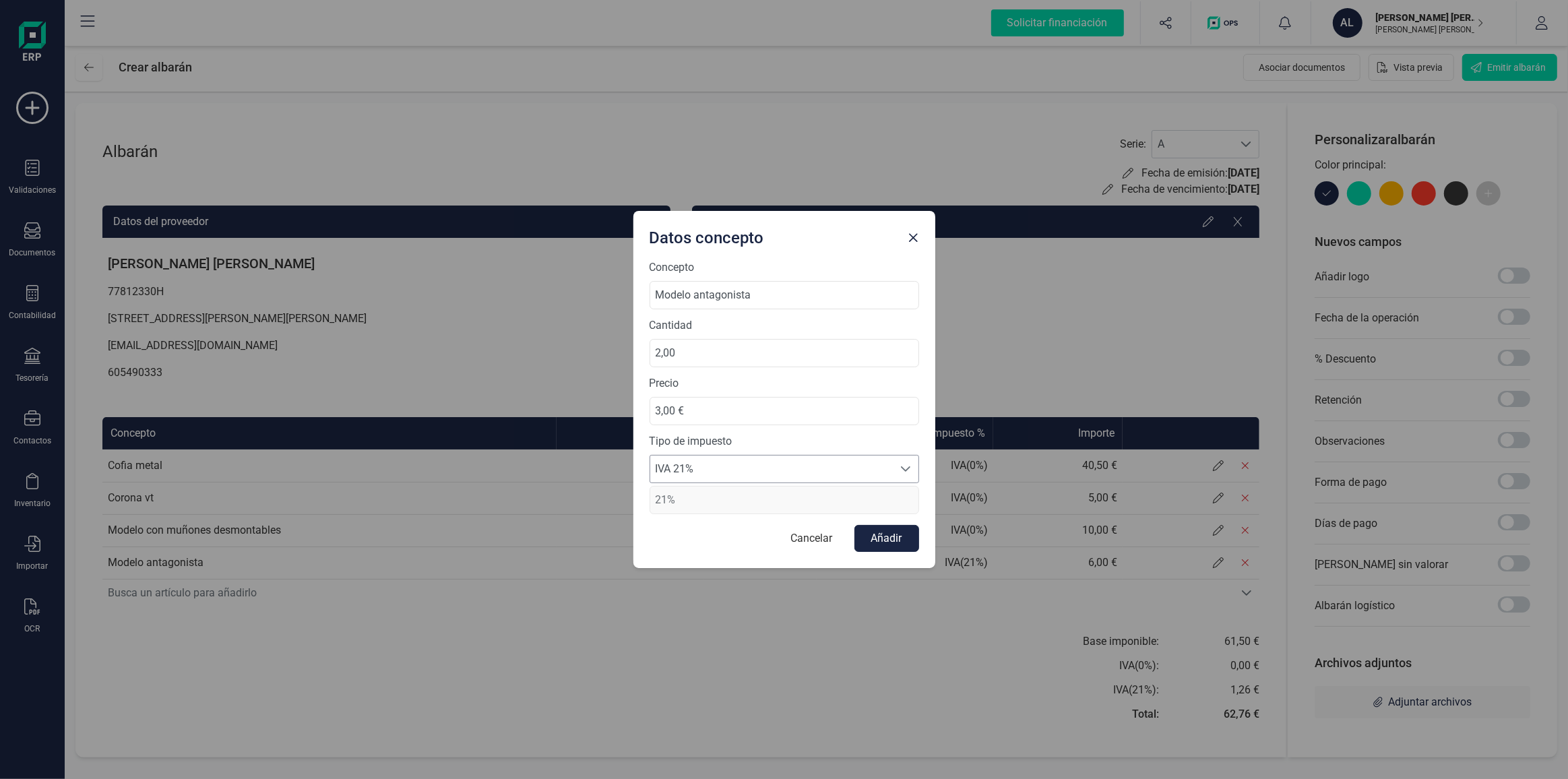
click at [807, 470] on span "IVA 21%" at bounding box center [771, 468] width 242 height 27
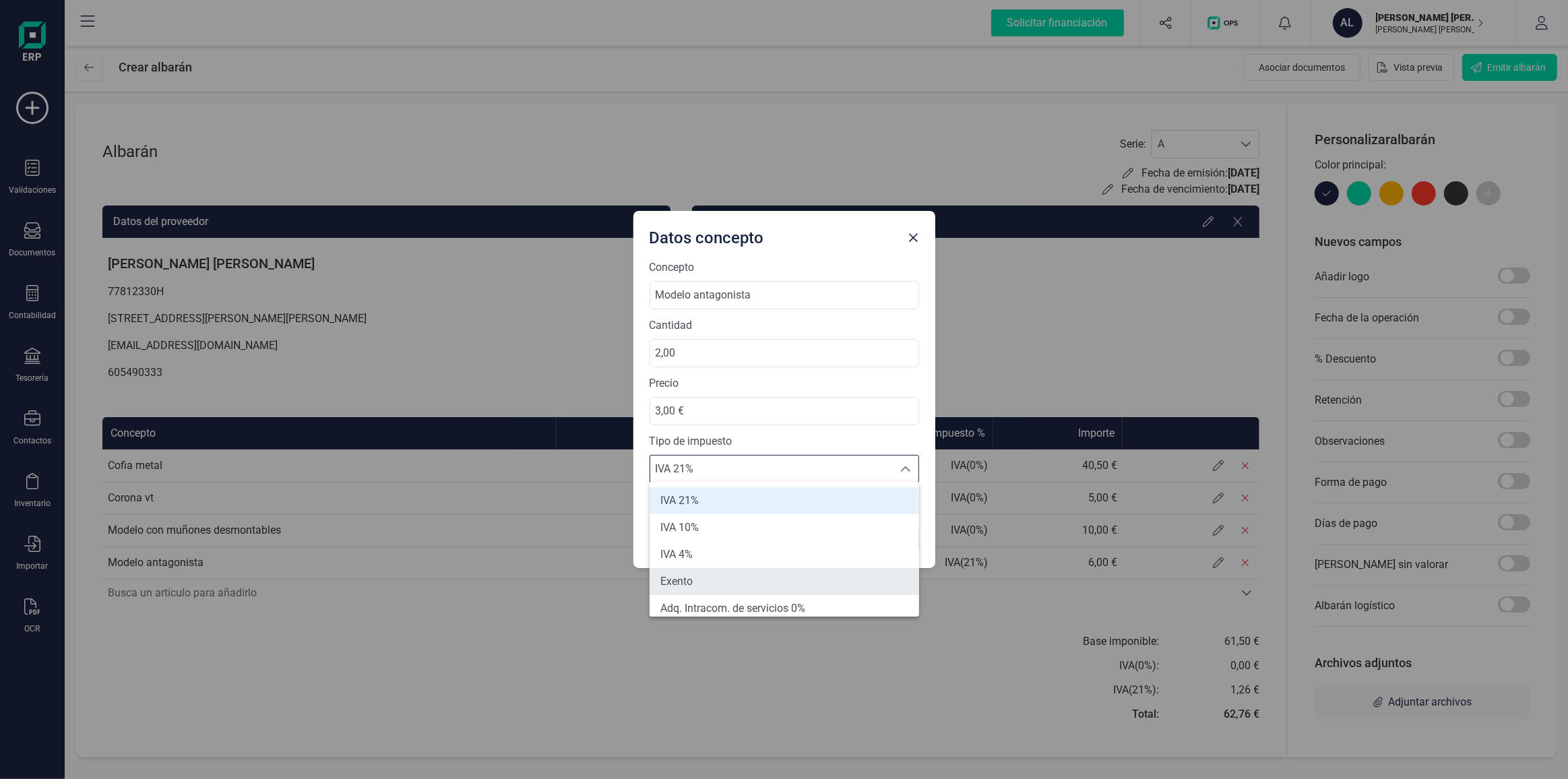
click at [744, 576] on li "Exento" at bounding box center [784, 581] width 270 height 27
type input "0%"
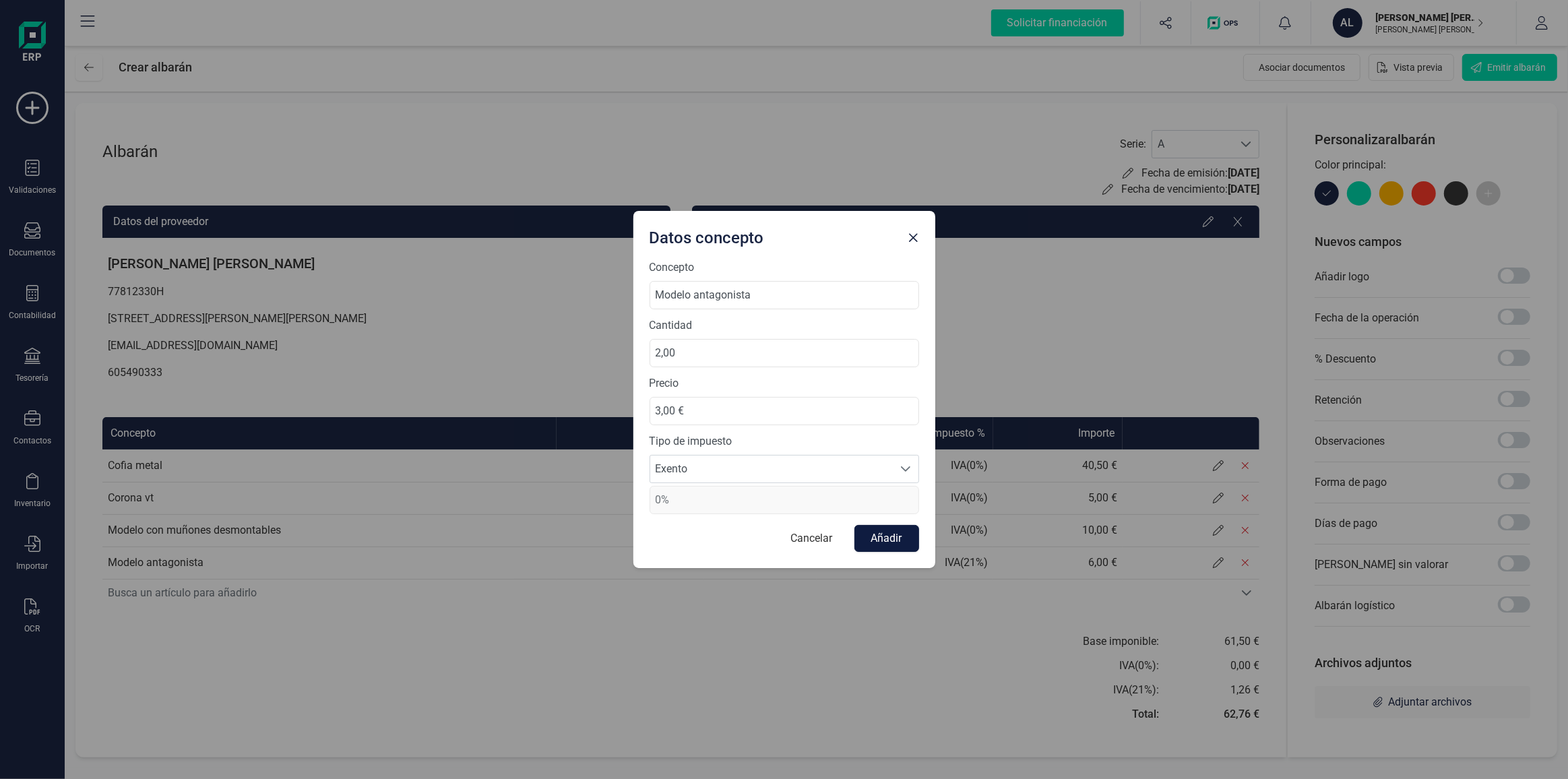
click at [893, 539] on button "Añadir" at bounding box center [887, 538] width 64 height 27
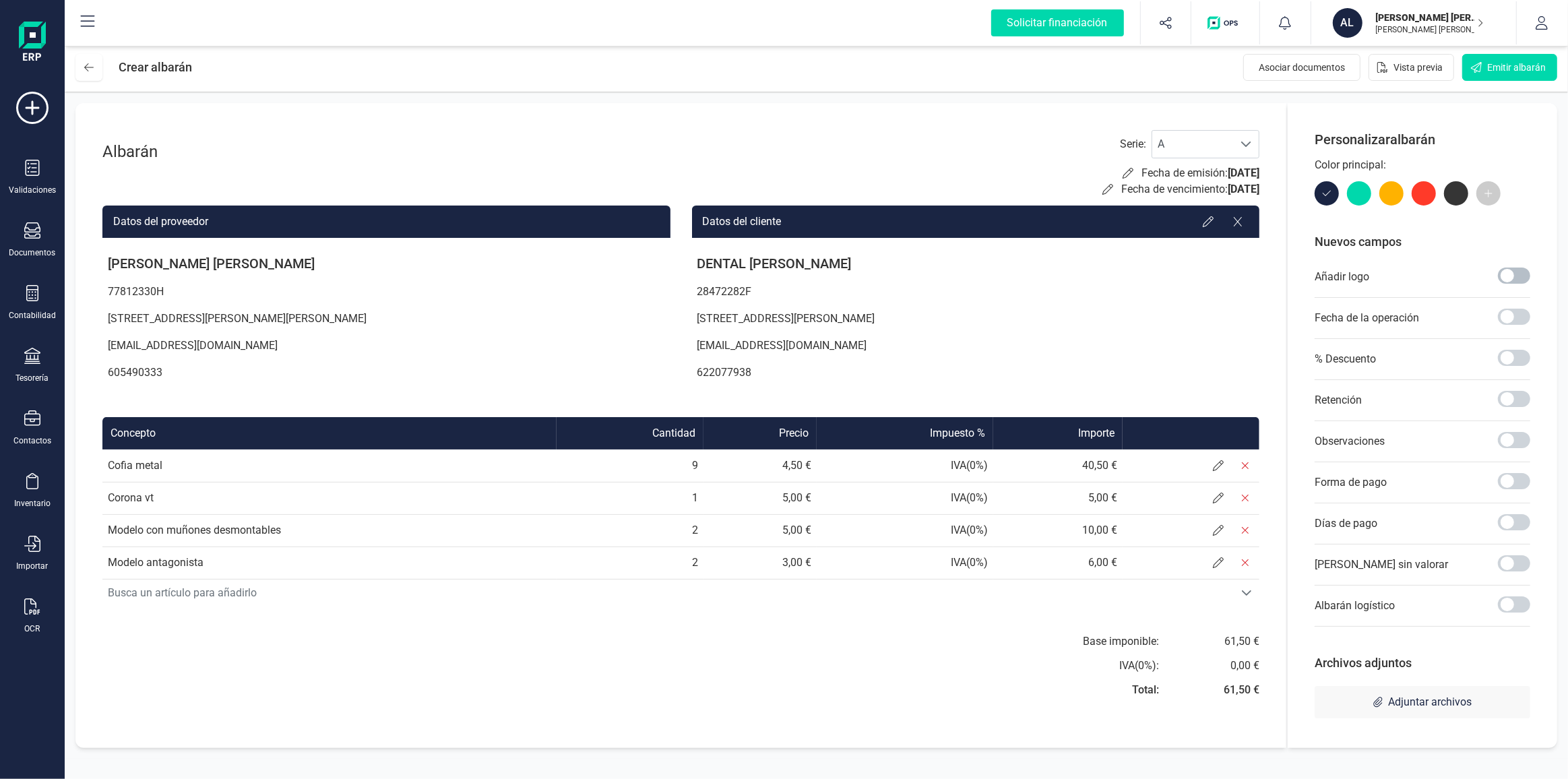
click at [1510, 282] on span at bounding box center [1514, 275] width 32 height 16
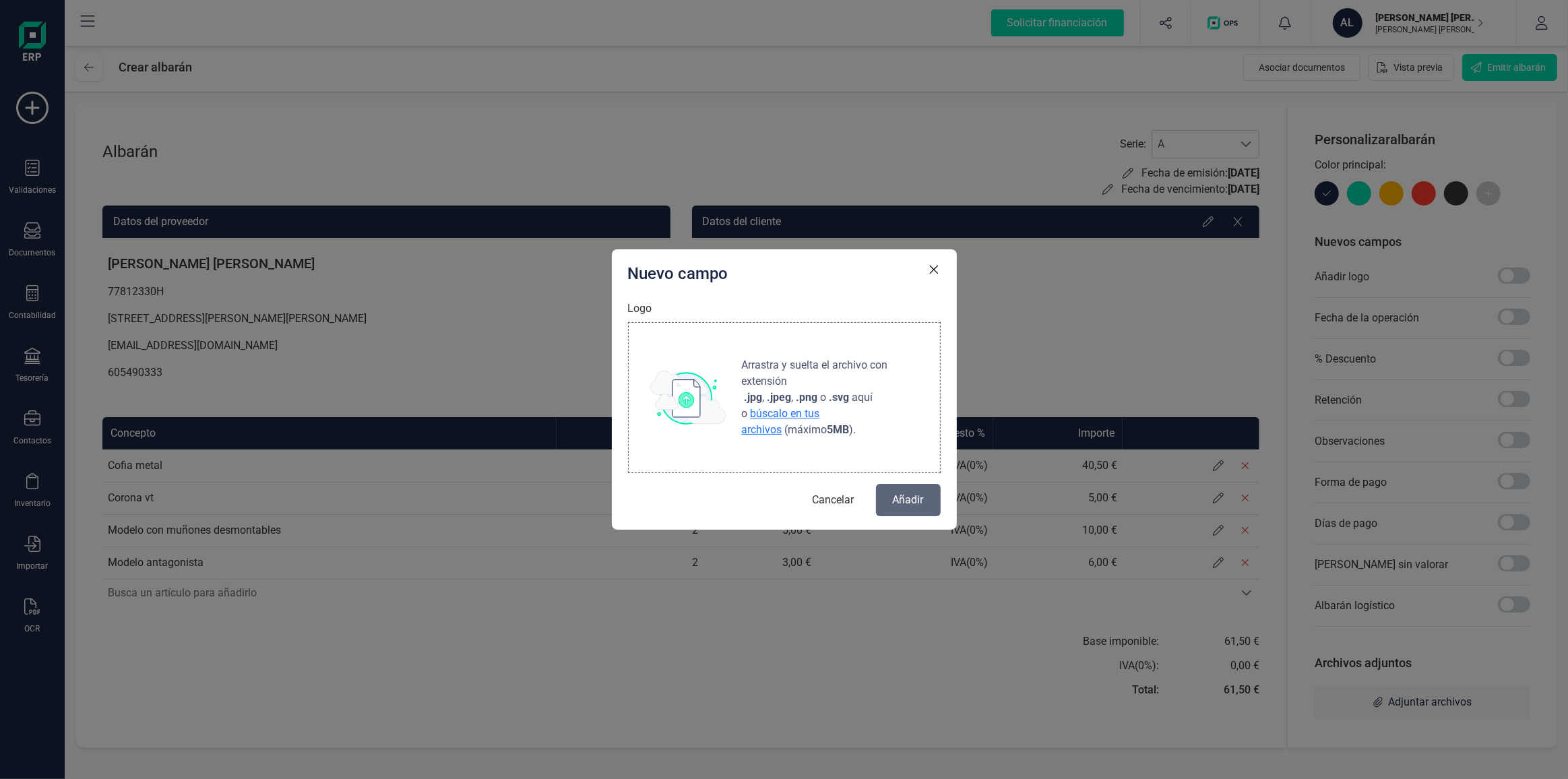
click at [757, 408] on span "búscalo en tus archivos" at bounding box center [781, 421] width 78 height 29
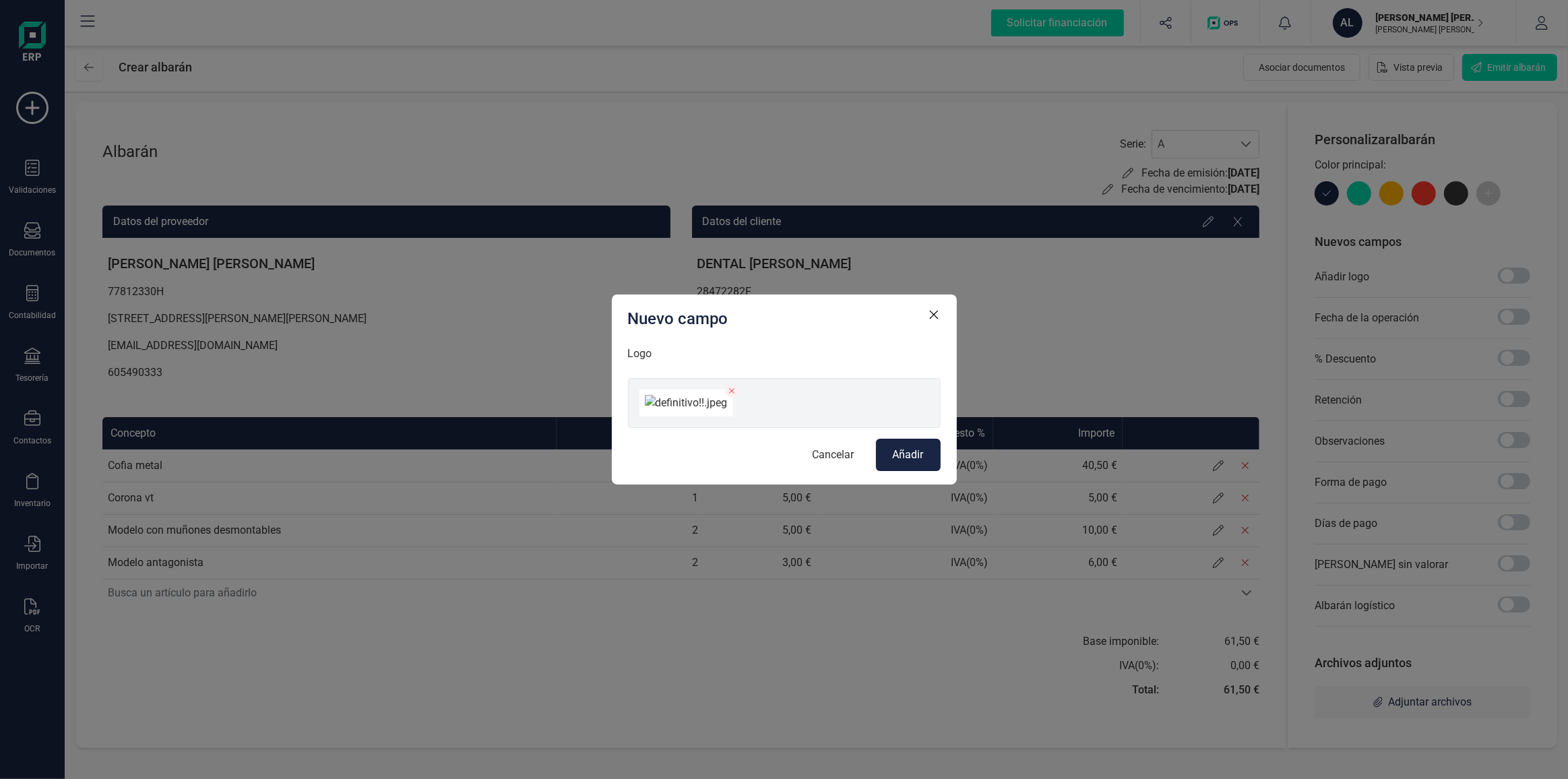
click at [904, 471] on button "Añadir" at bounding box center [908, 454] width 64 height 32
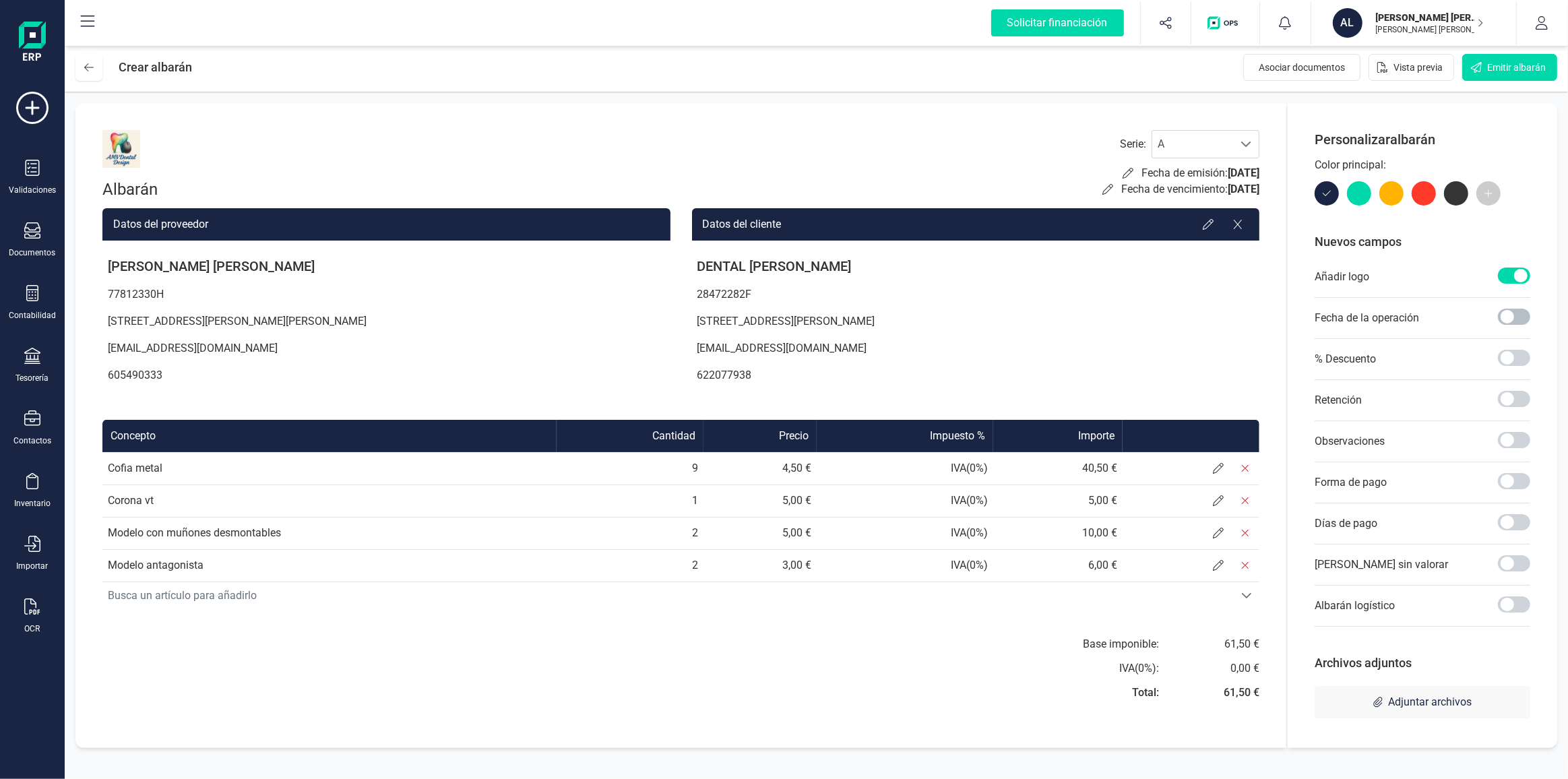
click at [1509, 318] on span at bounding box center [1514, 317] width 32 height 16
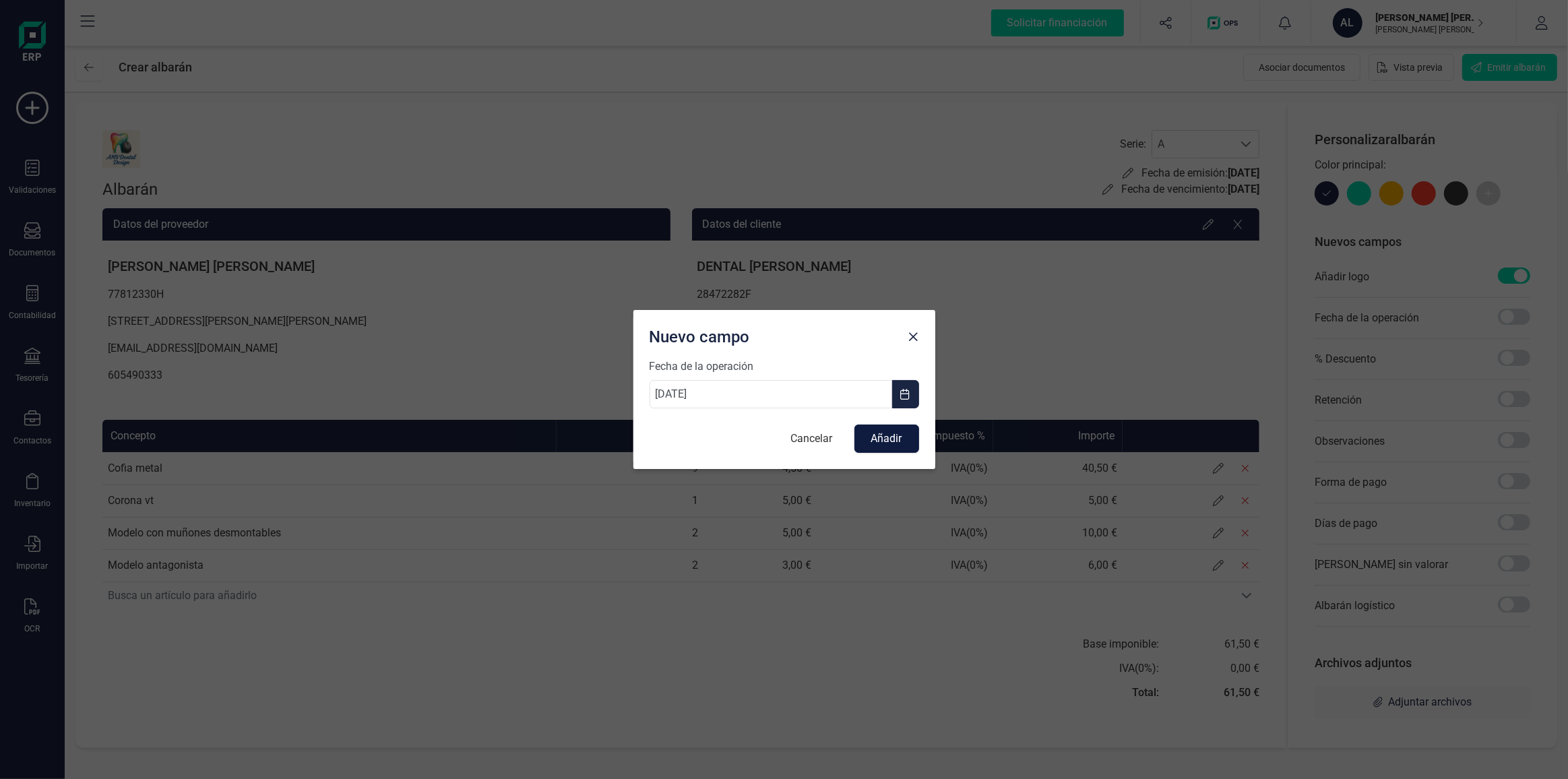
click at [888, 436] on button "Añadir" at bounding box center [887, 439] width 64 height 28
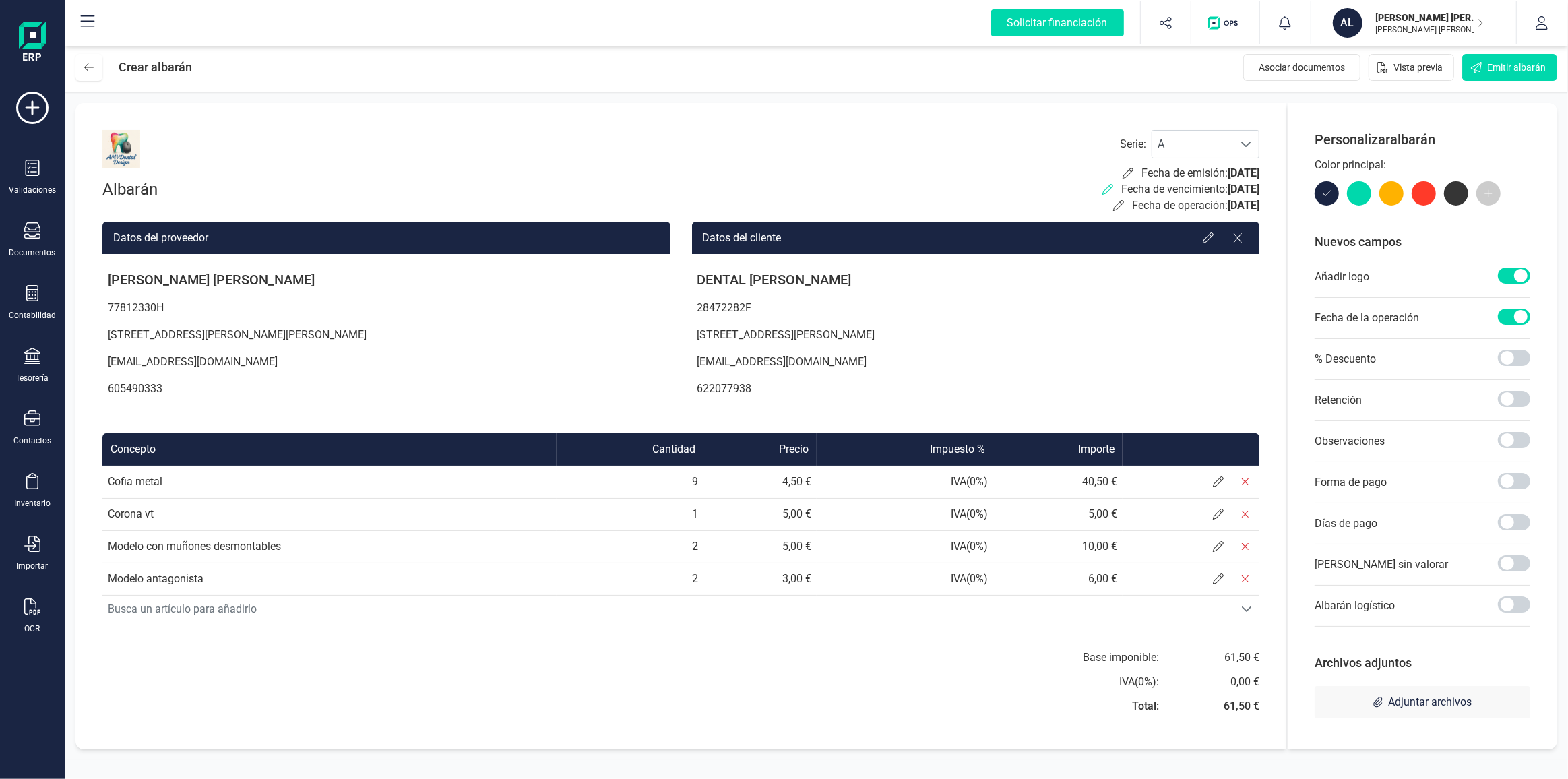
click at [1103, 185] on icon at bounding box center [1108, 189] width 11 height 11
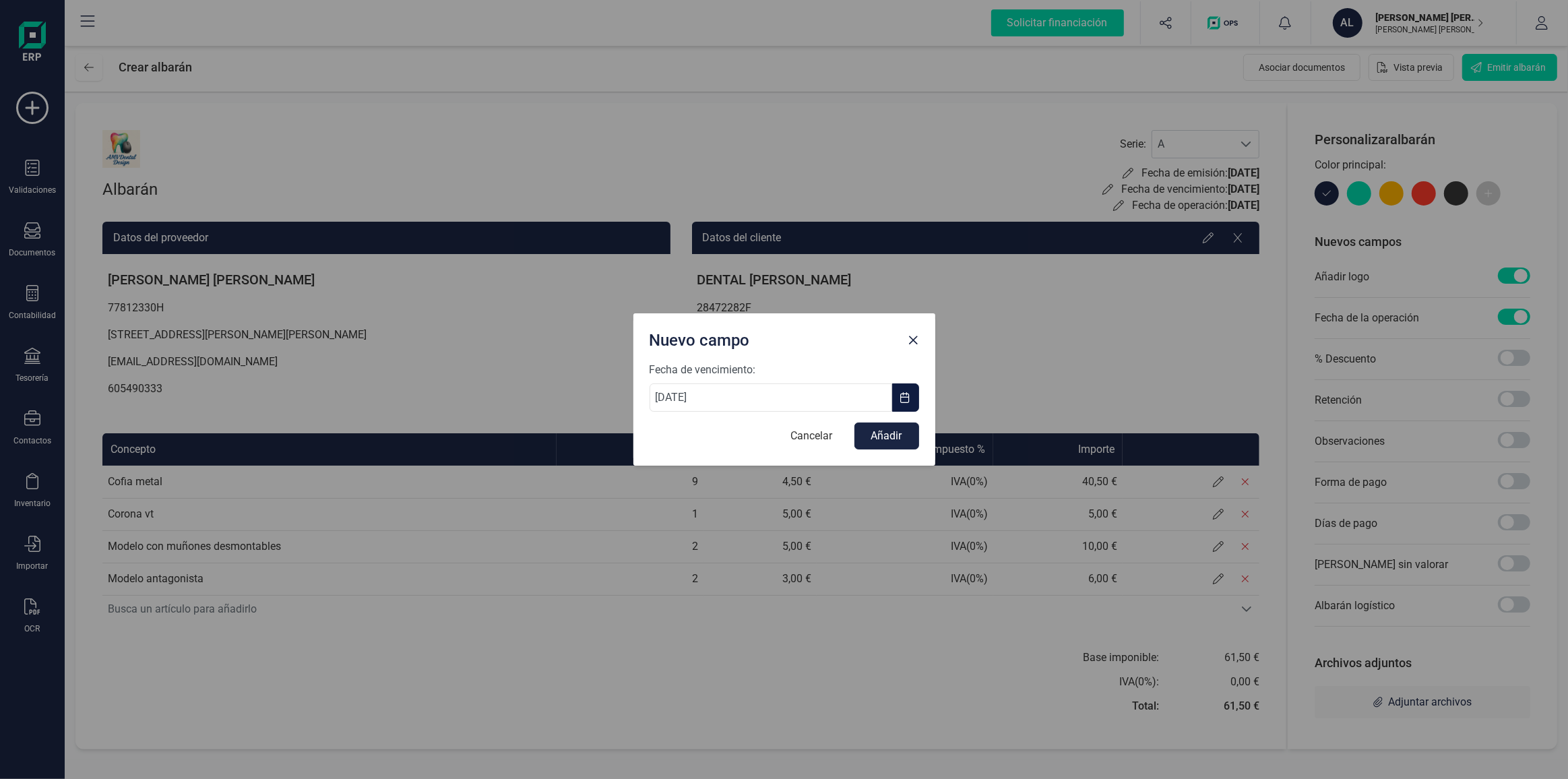
click at [905, 397] on span "button" at bounding box center [906, 397] width 11 height 11
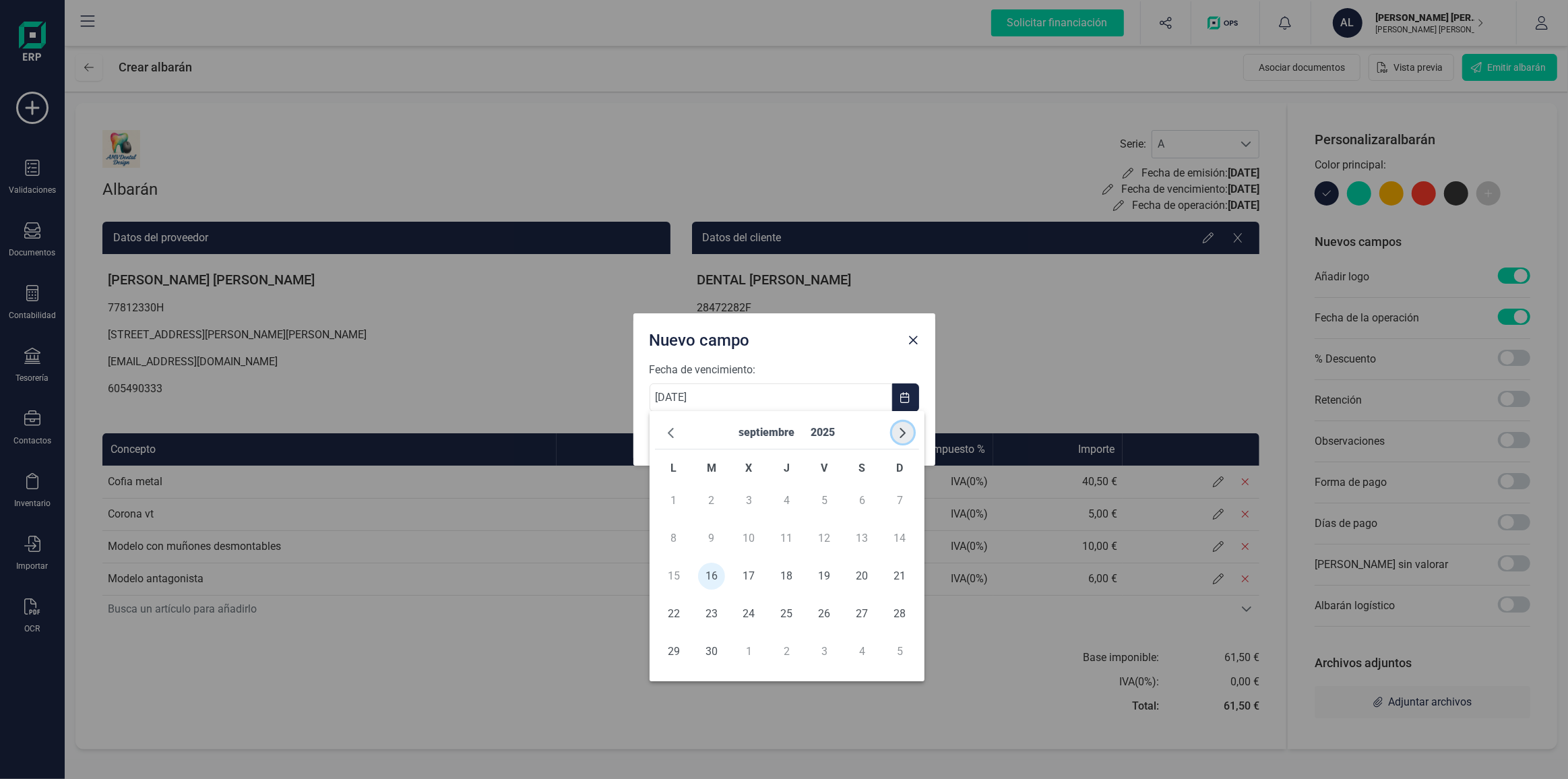
click at [908, 430] on button "button" at bounding box center [903, 432] width 21 height 21
click at [905, 499] on span "5" at bounding box center [900, 500] width 27 height 27
type input "[DATE]"
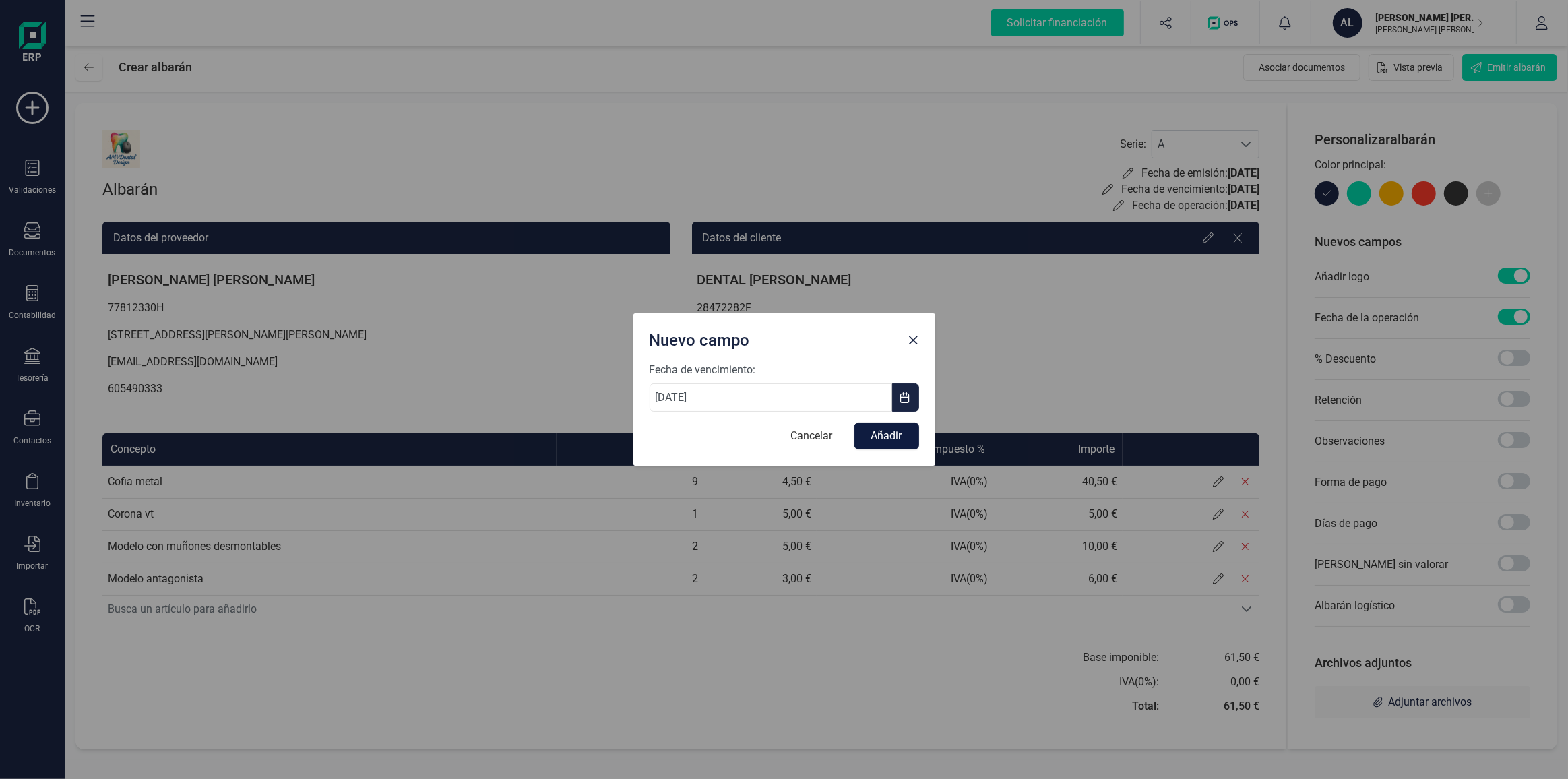
click at [885, 433] on button "Añadir" at bounding box center [887, 435] width 64 height 27
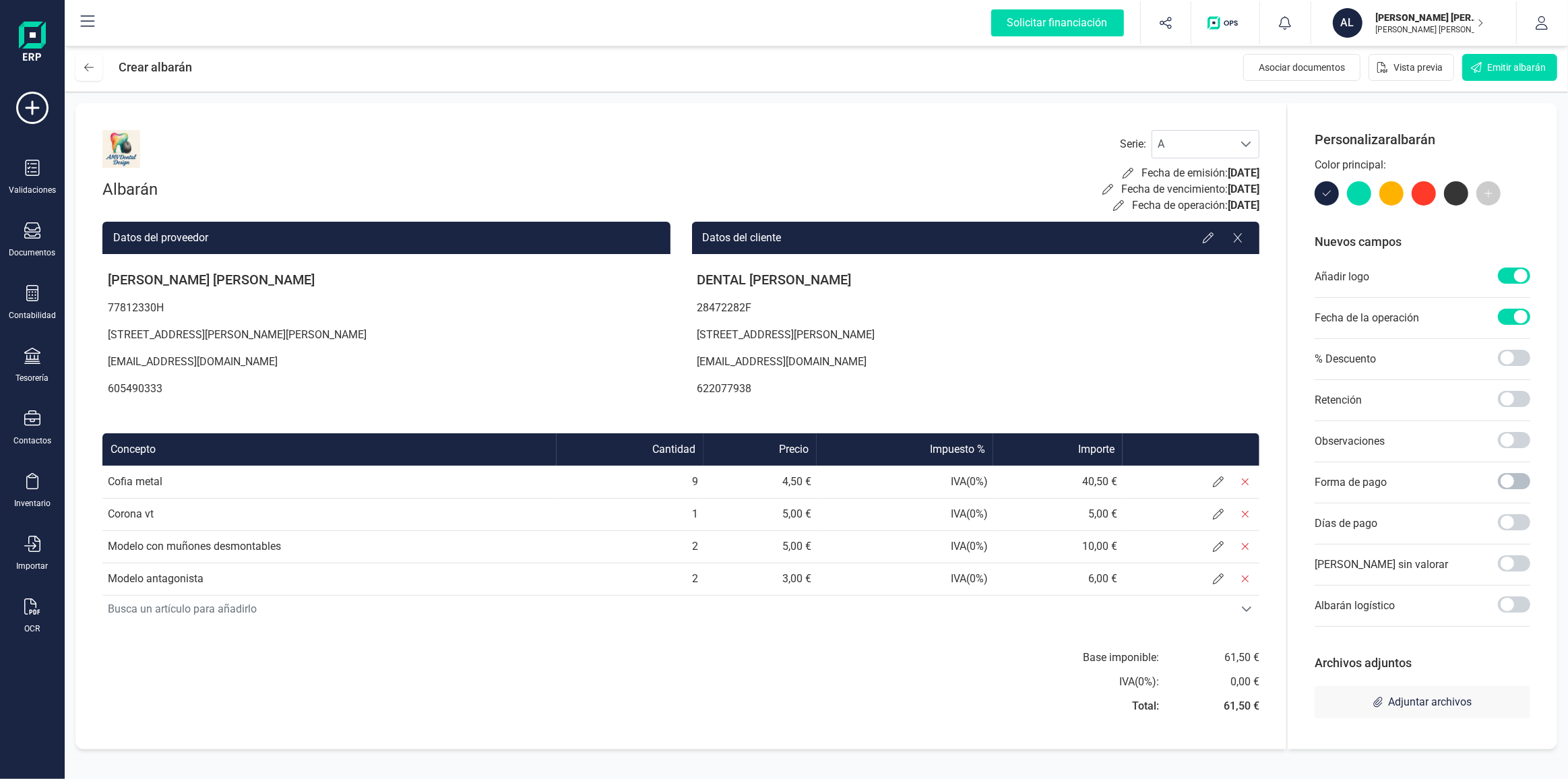
click at [1513, 477] on span at bounding box center [1514, 481] width 32 height 16
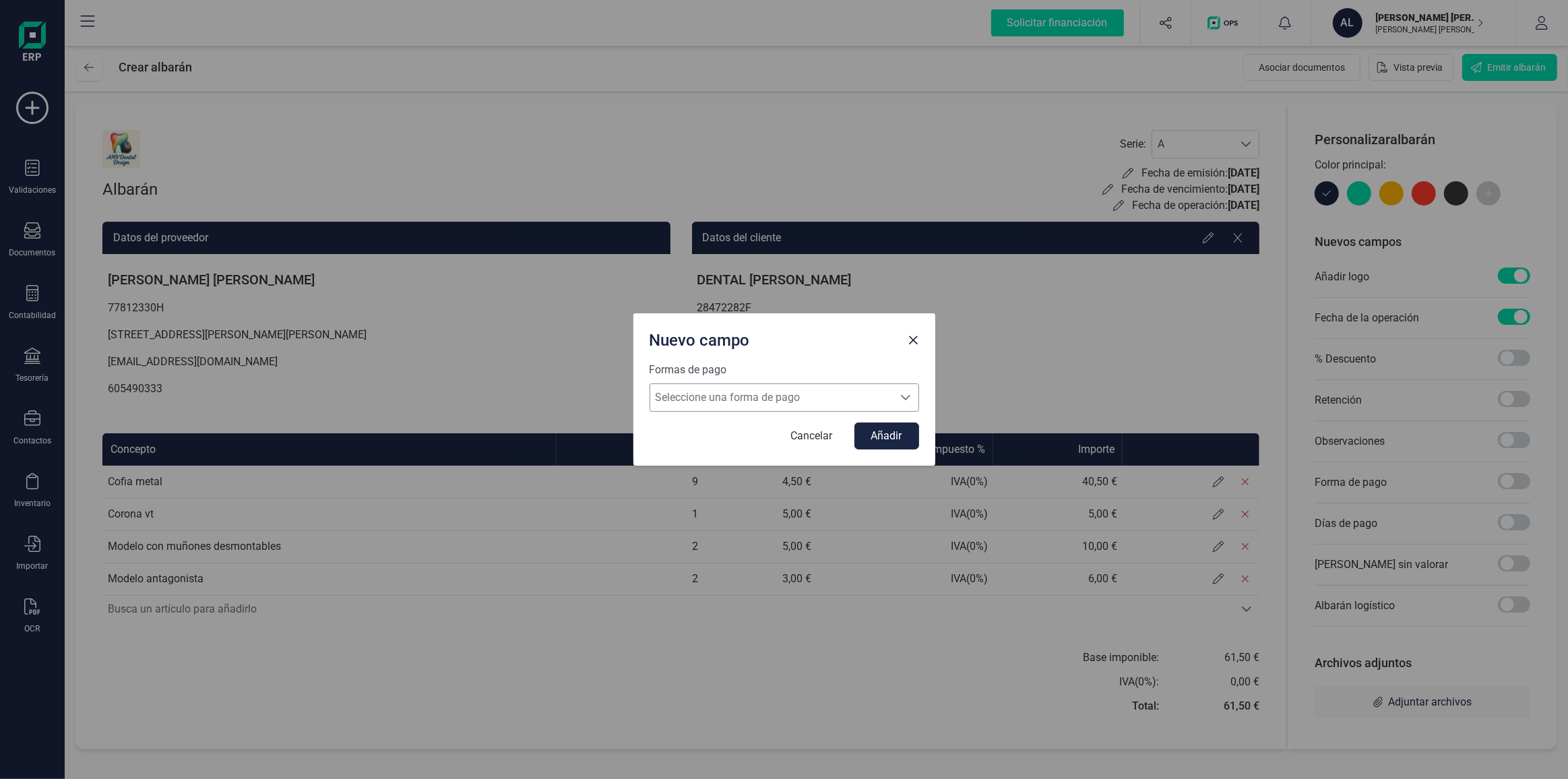
click at [756, 396] on span "Seleccione una forma de pago" at bounding box center [771, 397] width 242 height 27
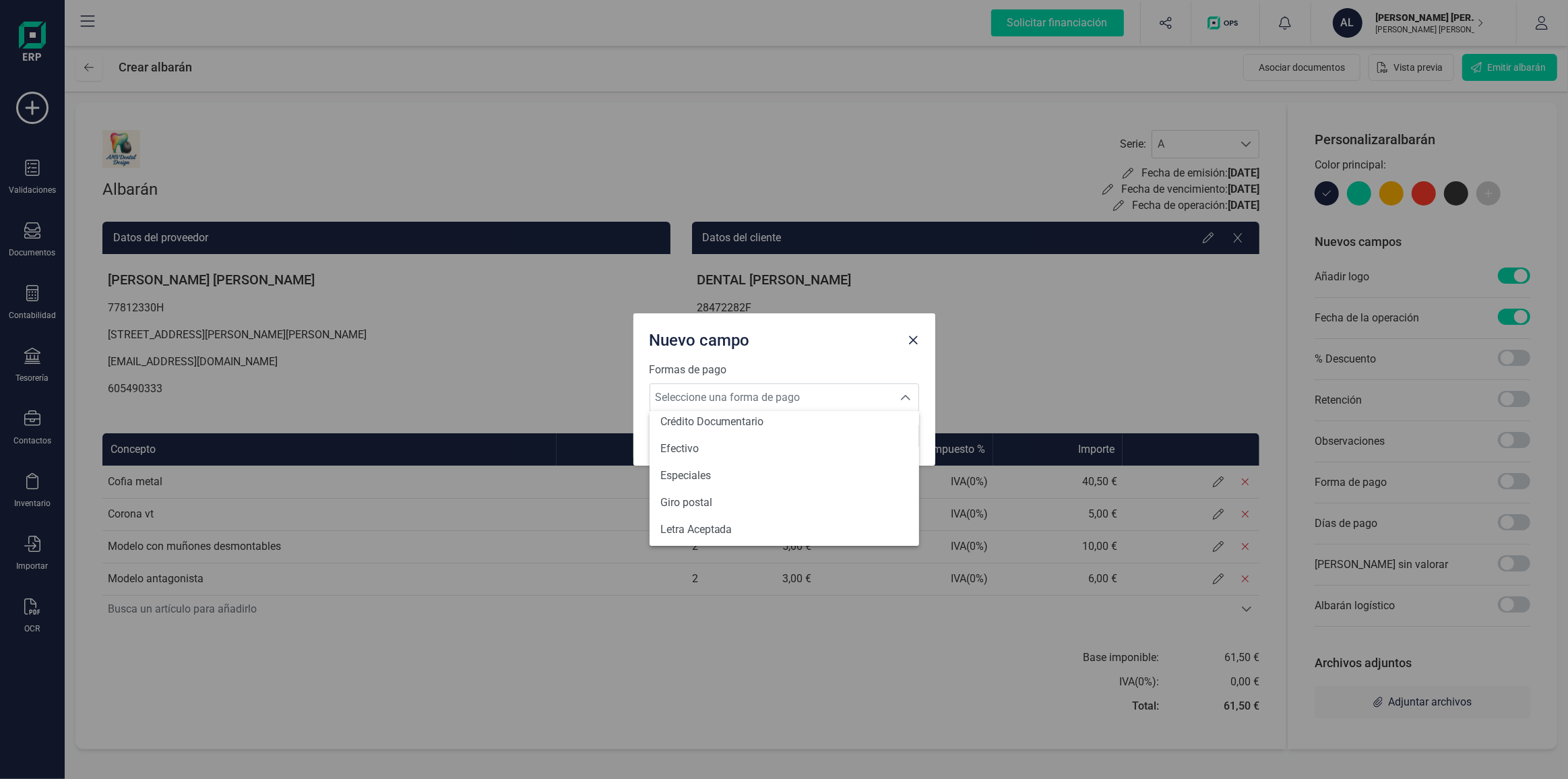
scroll to position [190, 0]
click at [747, 467] on li "Efectivo" at bounding box center [784, 456] width 270 height 27
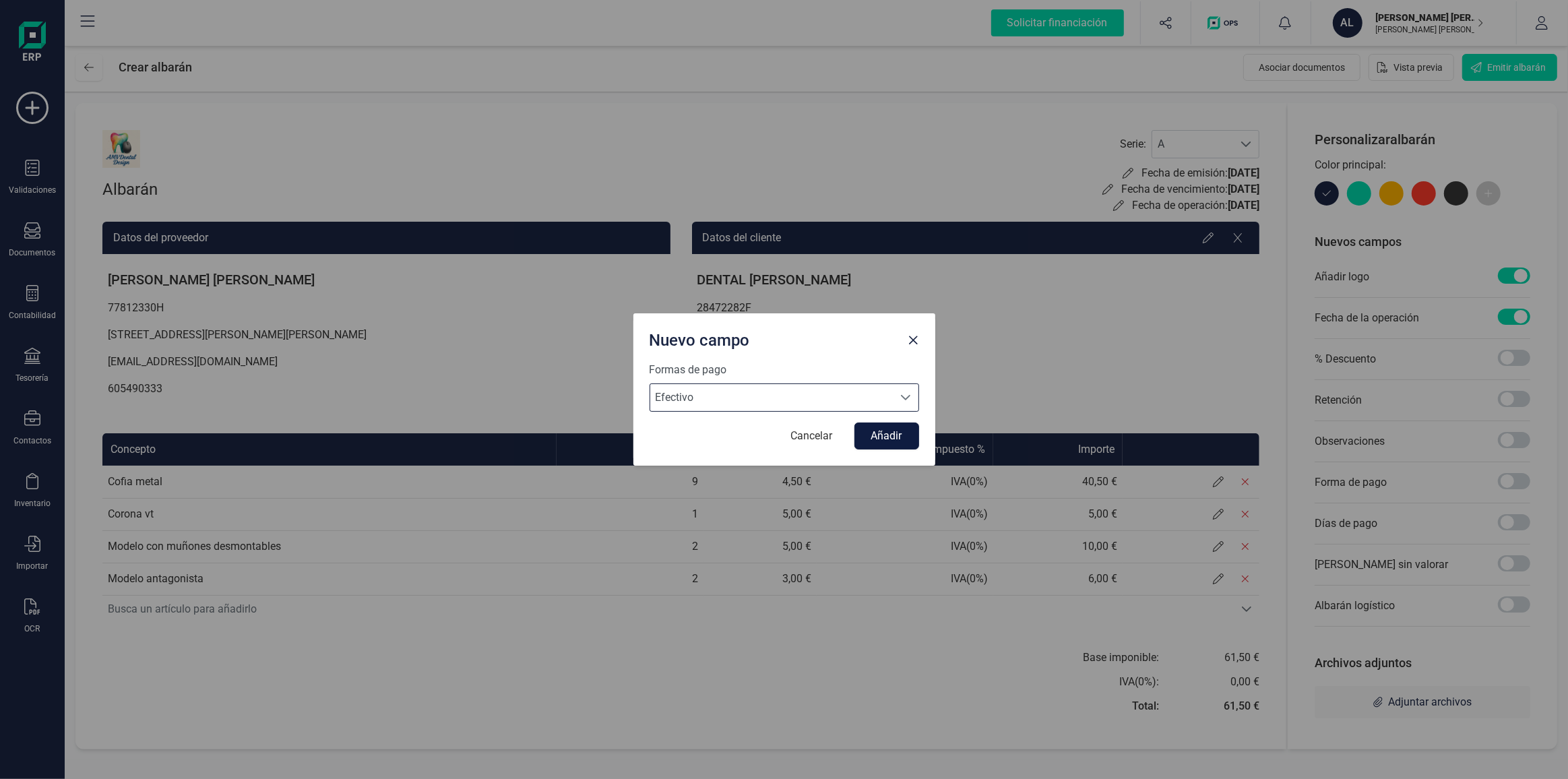
click at [892, 426] on button "Añadir" at bounding box center [887, 435] width 64 height 27
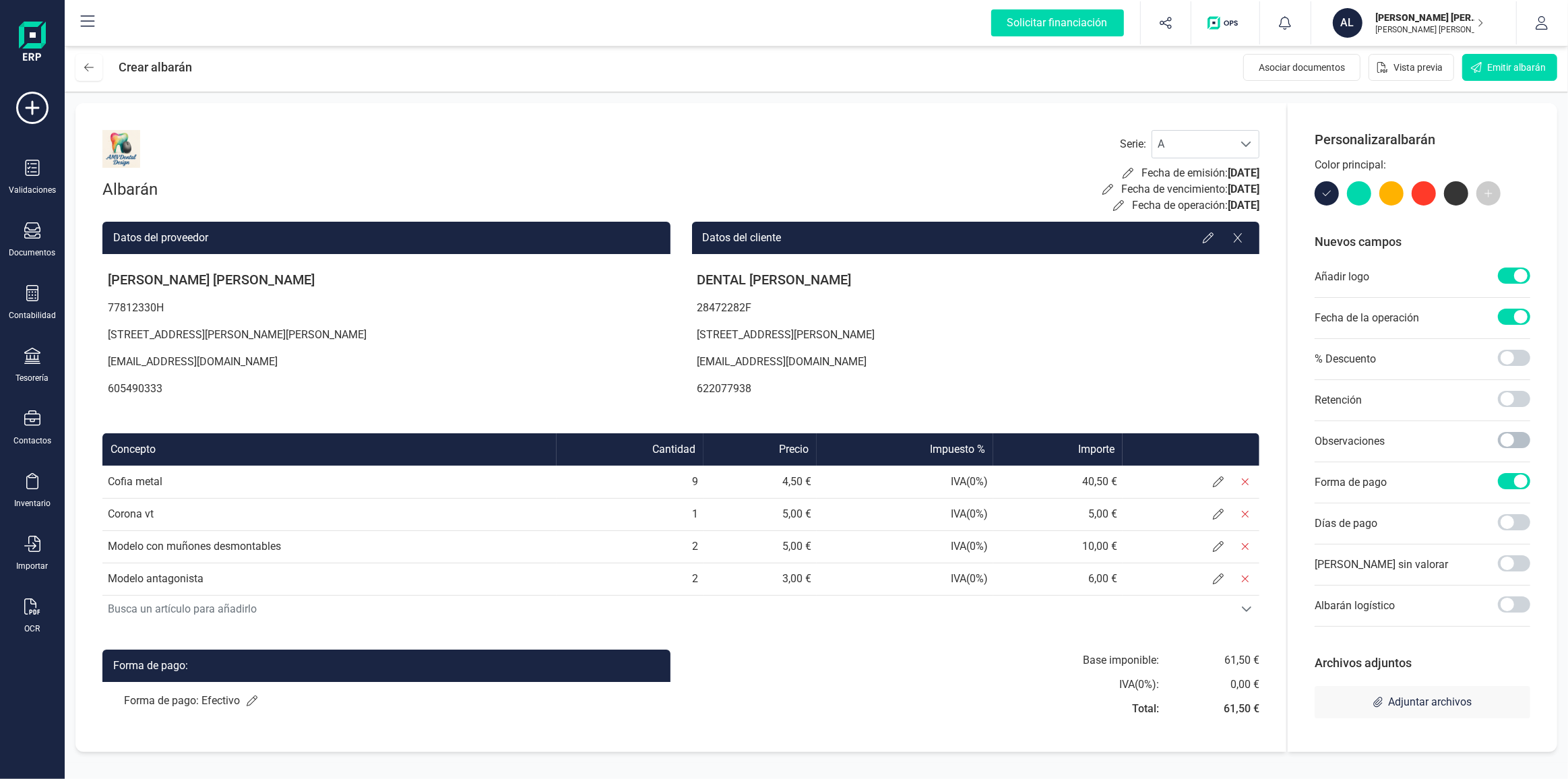
click at [1509, 443] on span at bounding box center [1514, 440] width 32 height 16
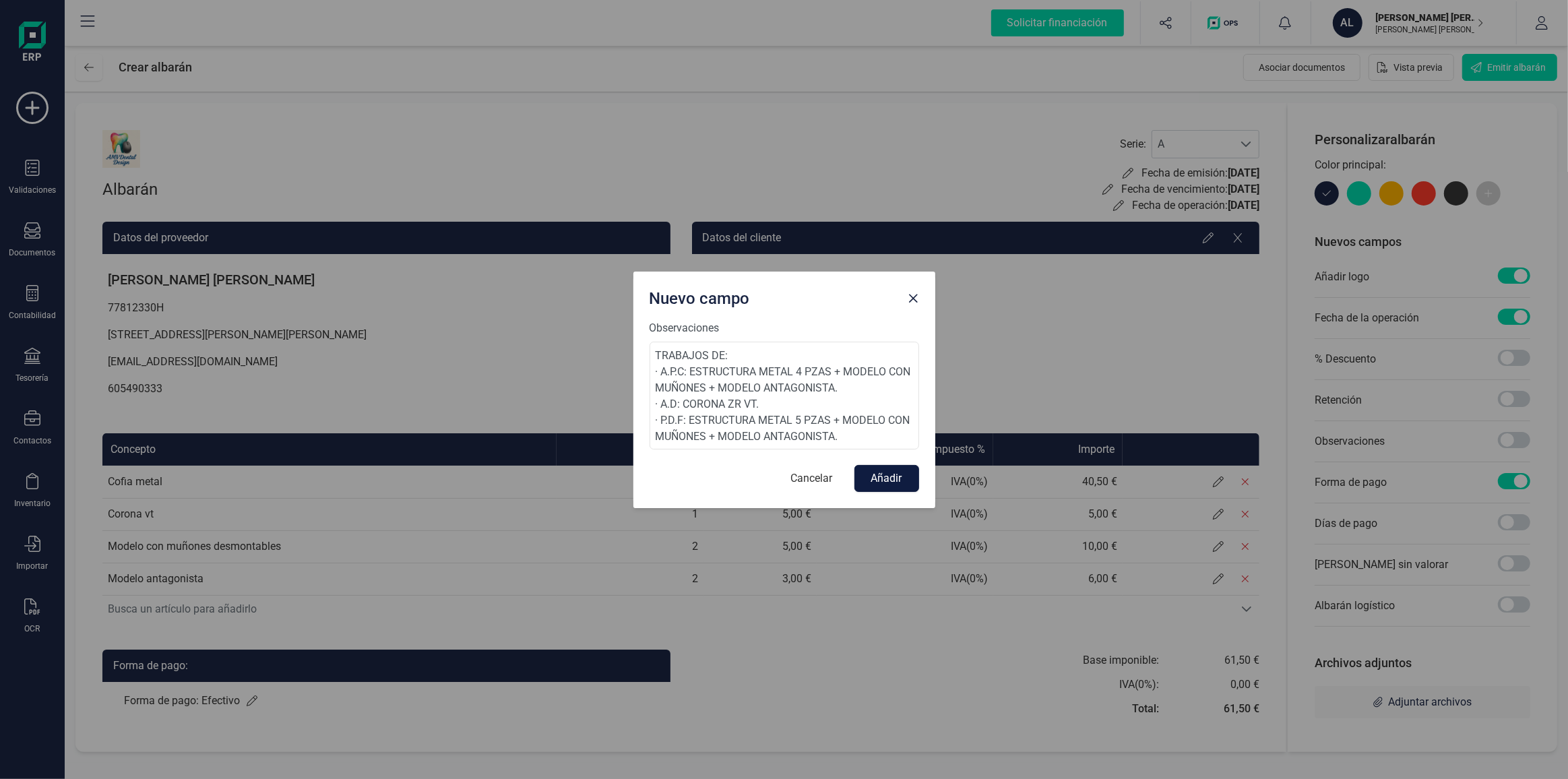
type textarea "TRABAJOS DE: · A.P.C: ESTRUCTURA METAL 4 PZAS + MODELO CON MUÑONES + MODELO ANT…"
click at [900, 481] on button "Añadir" at bounding box center [887, 478] width 64 height 27
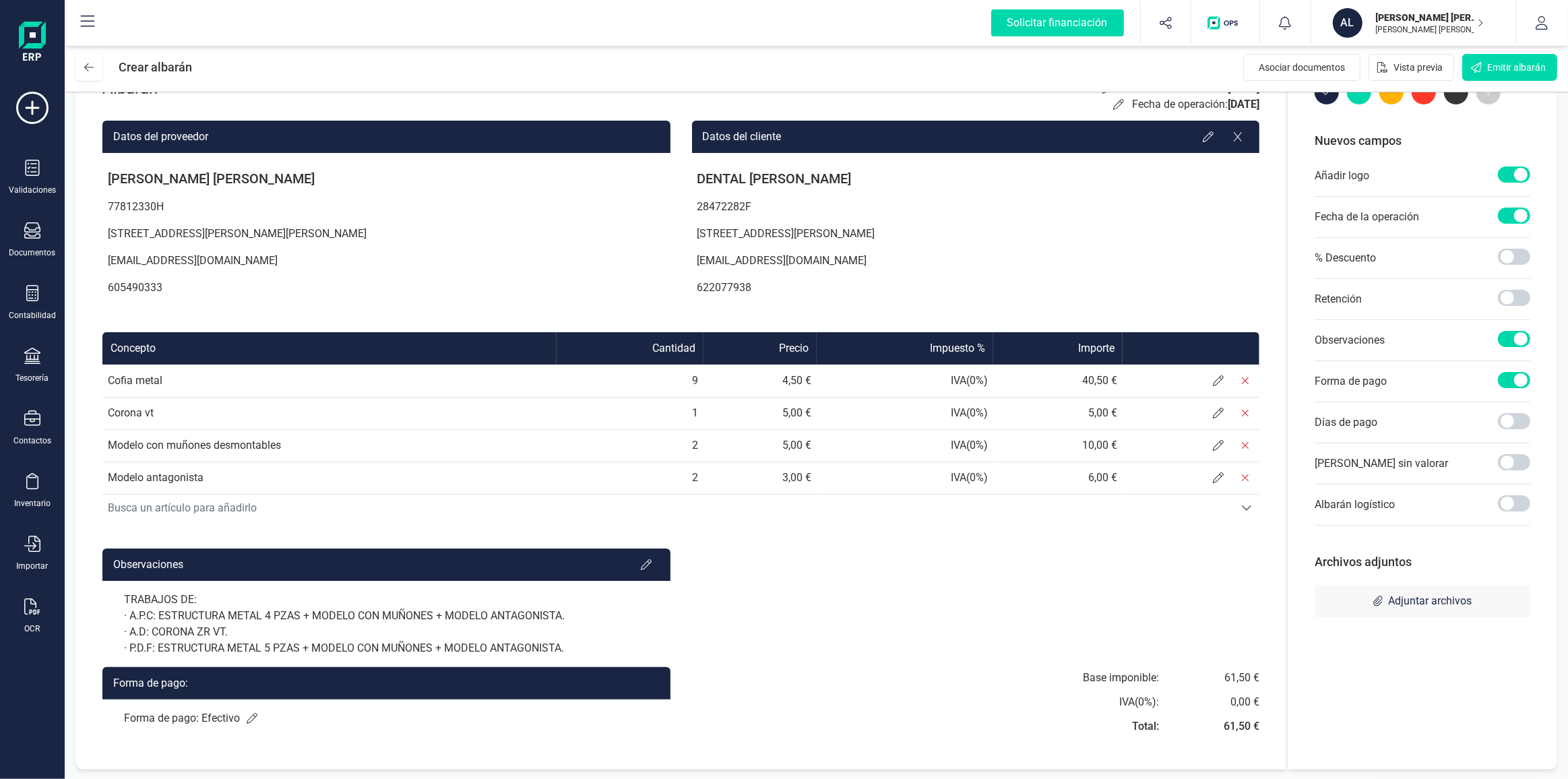
scroll to position [0, 0]
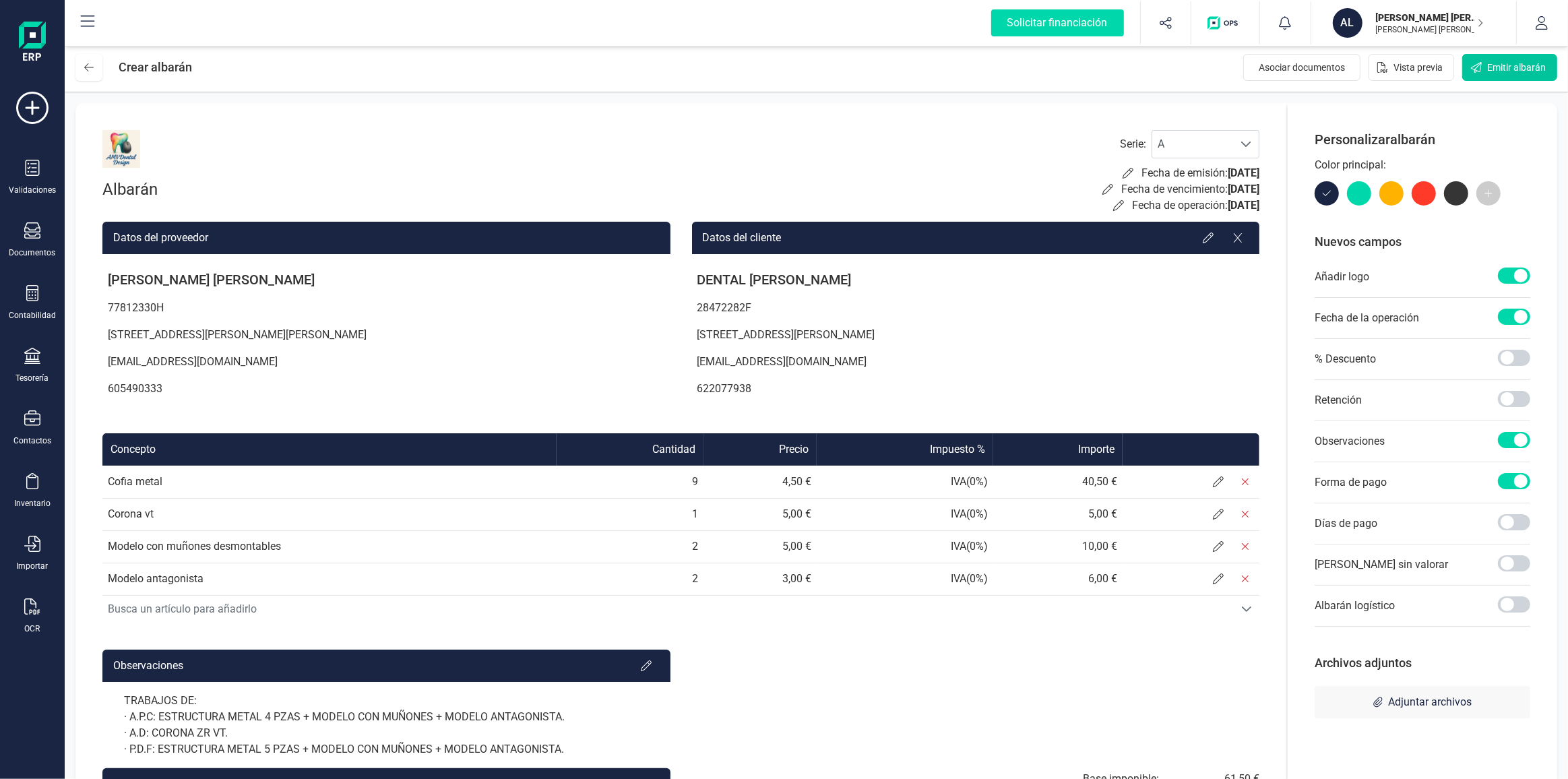
click at [1483, 71] on button "Emitir albarán" at bounding box center [1509, 67] width 95 height 27
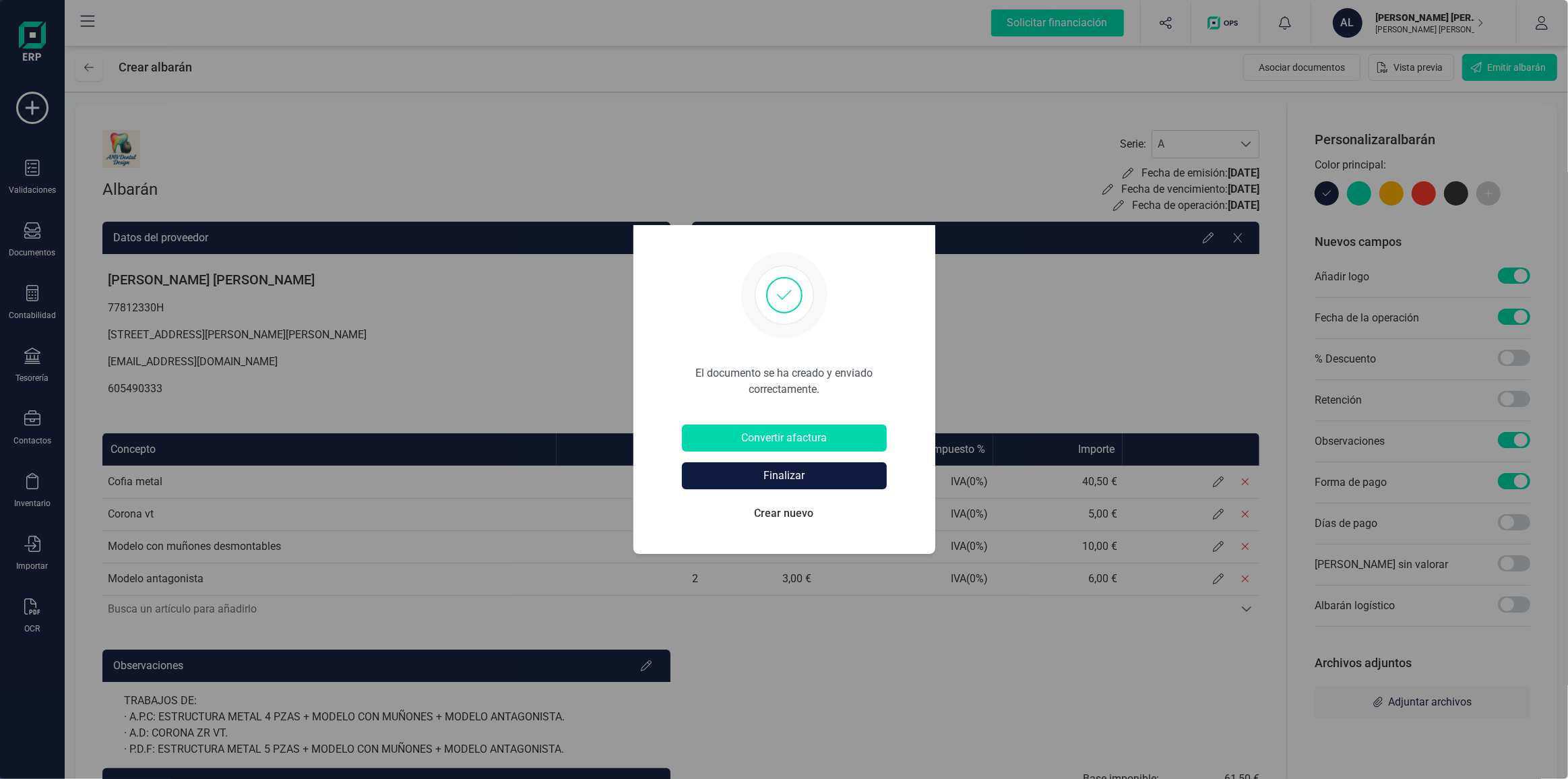
click at [816, 476] on button "Finalizar" at bounding box center [784, 476] width 205 height 27
